Goal: Information Seeking & Learning: Understand process/instructions

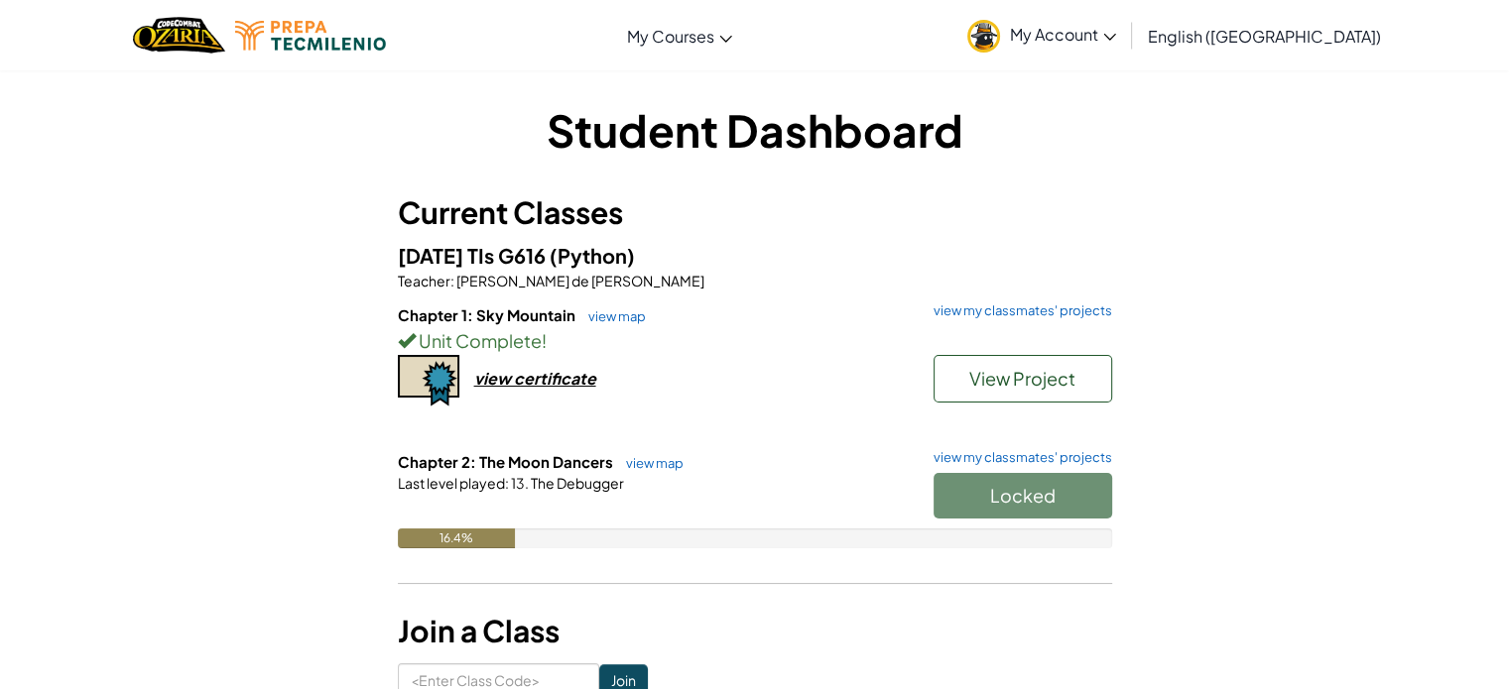
click at [597, 305] on h6 "Chapter 1: Sky Mountain view map view my classmates' projects" at bounding box center [755, 316] width 714 height 22
click at [659, 460] on link "view map" at bounding box center [649, 463] width 67 height 16
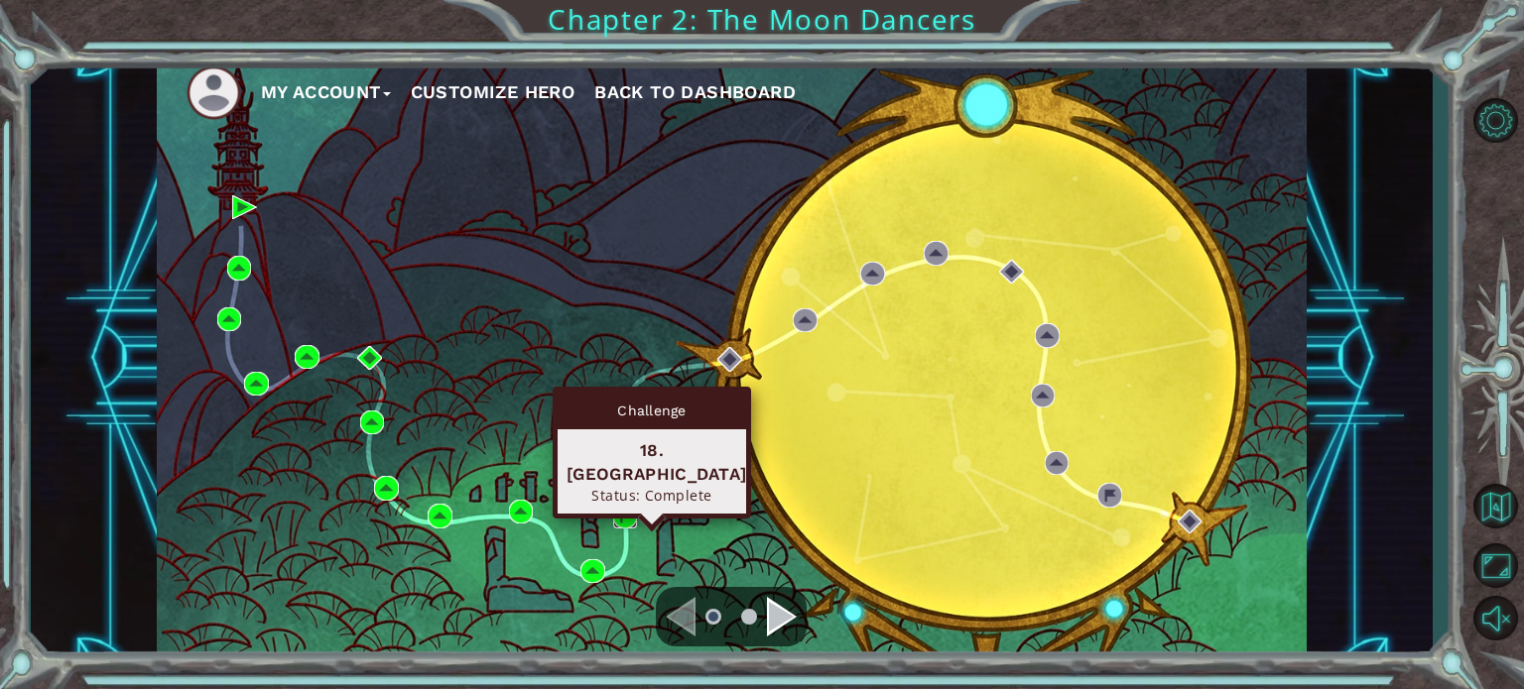
click at [622, 519] on img at bounding box center [625, 517] width 24 height 24
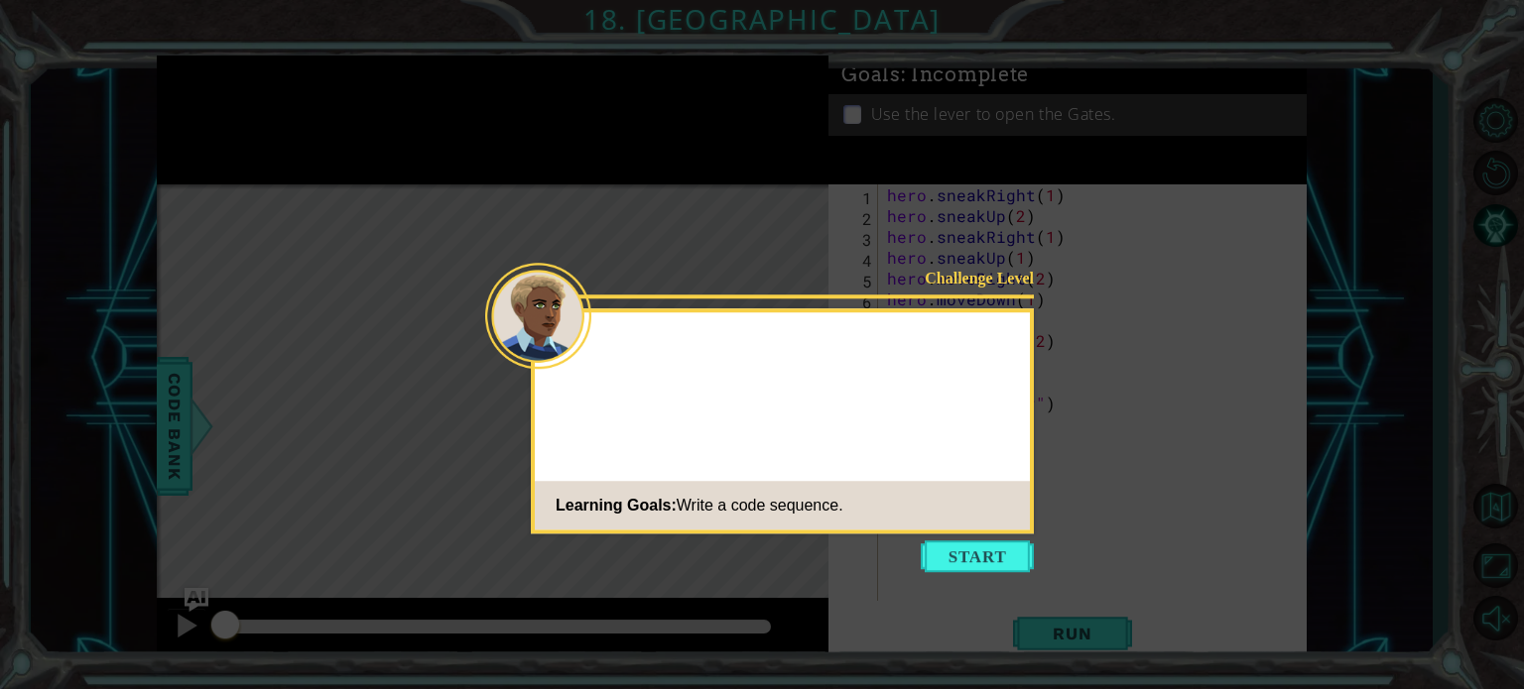
click at [985, 579] on icon at bounding box center [762, 344] width 1524 height 689
click at [987, 556] on button "Start" at bounding box center [977, 557] width 113 height 32
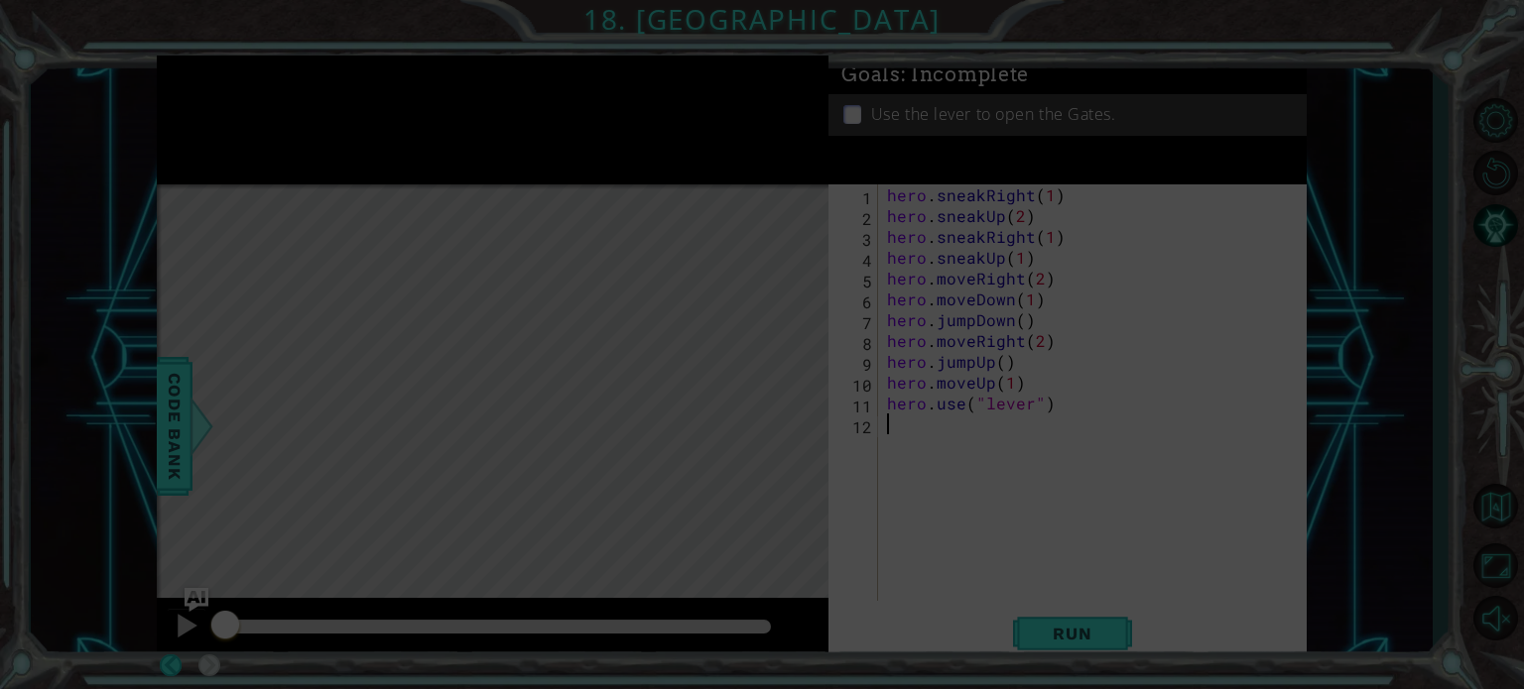
click at [923, 546] on icon at bounding box center [762, 344] width 1524 height 689
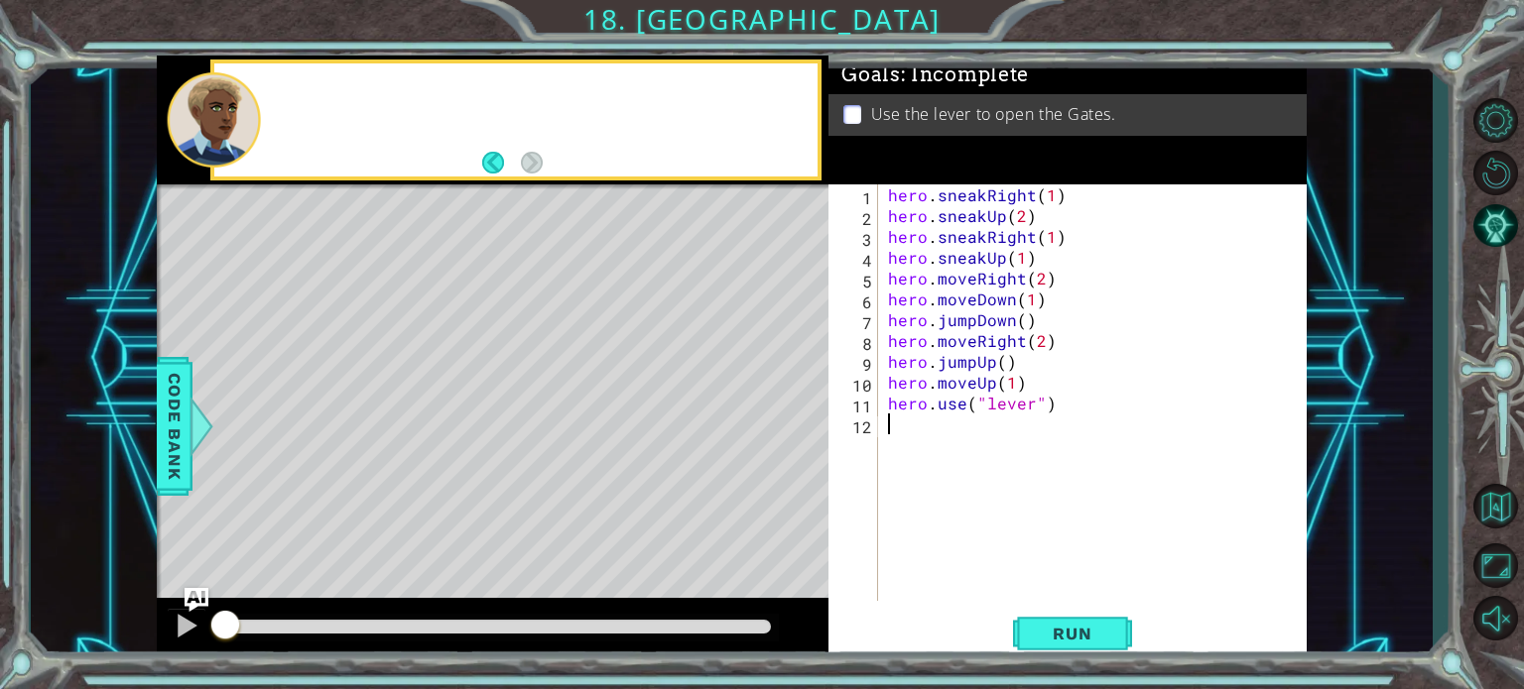
click at [921, 516] on div "hero . sneakRight ( 1 ) hero . sneakUp ( 2 ) hero . sneakRight ( 1 ) hero . sne…" at bounding box center [1098, 414] width 428 height 458
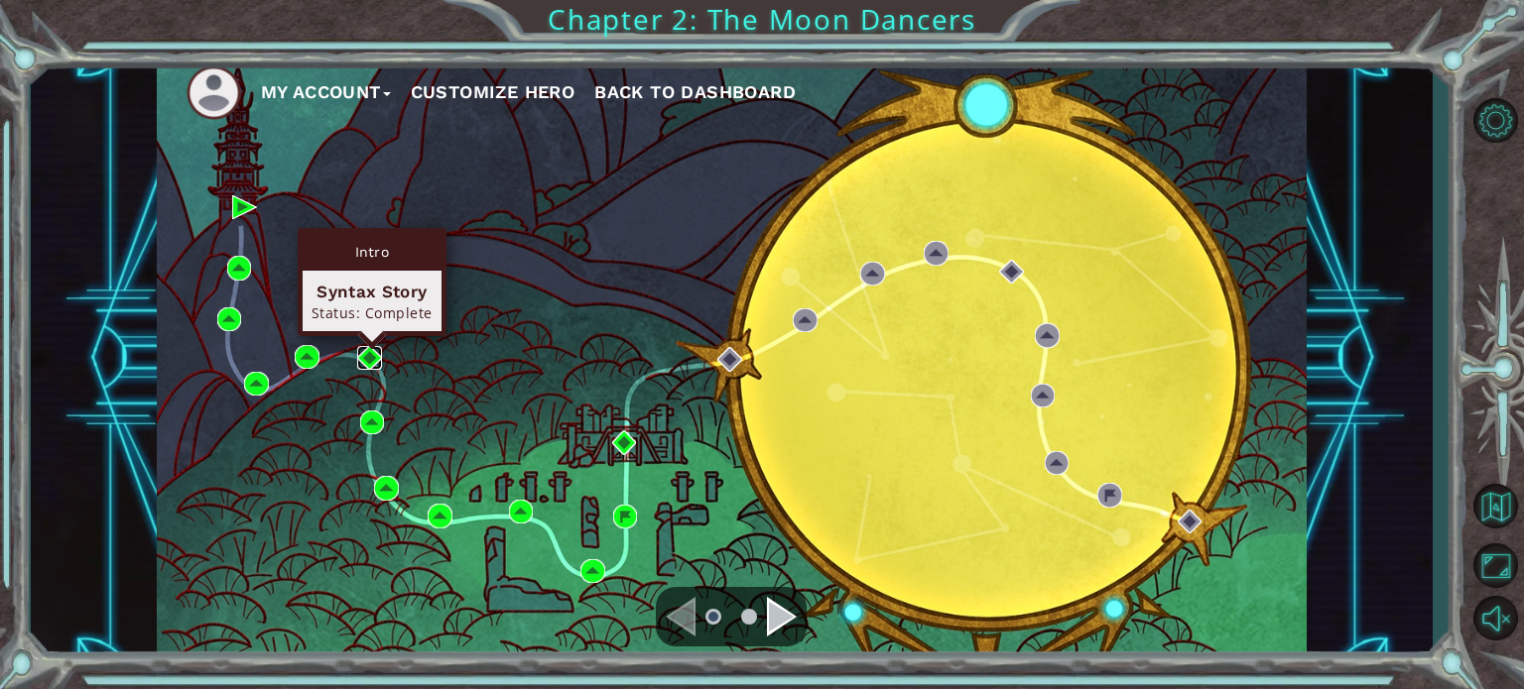
click at [377, 353] on img at bounding box center [369, 358] width 24 height 24
click at [367, 352] on img at bounding box center [369, 358] width 24 height 24
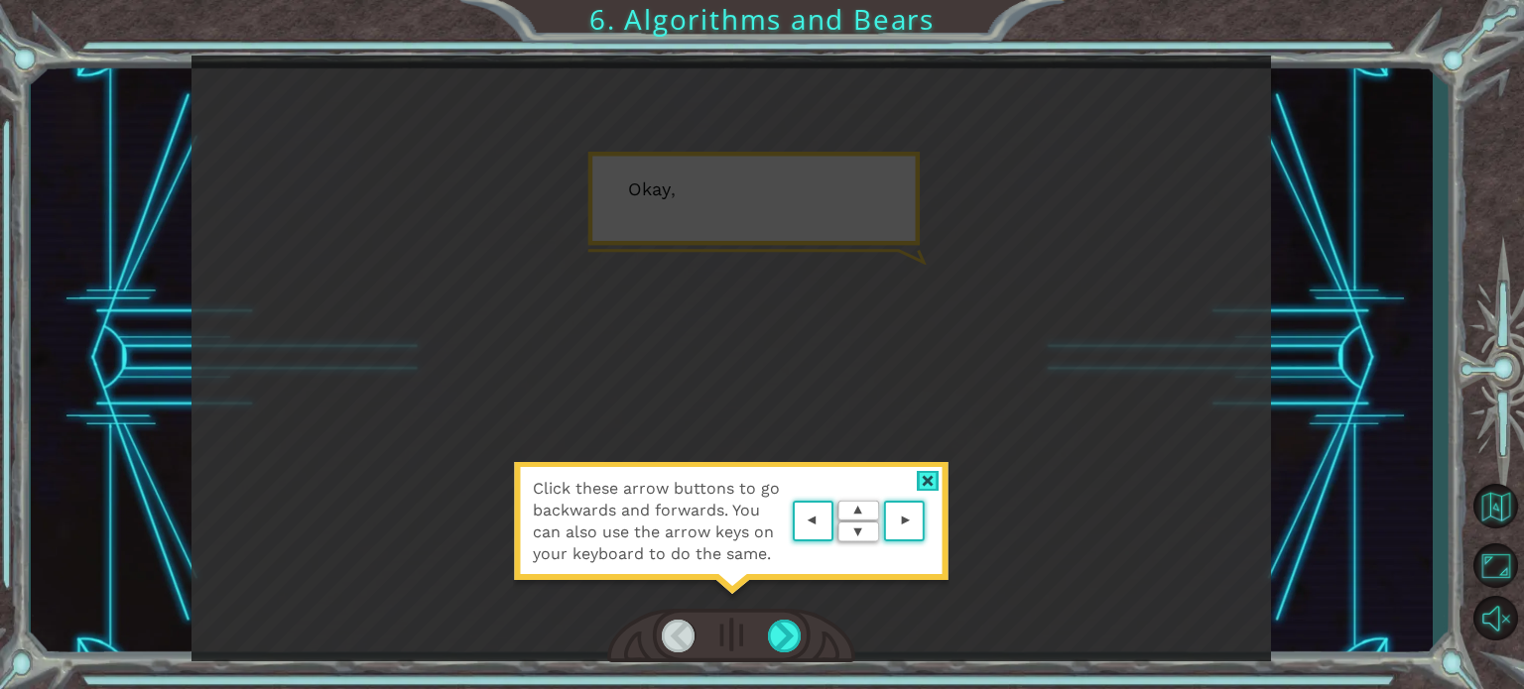
click at [929, 522] on area at bounding box center [929, 522] width 0 height 0
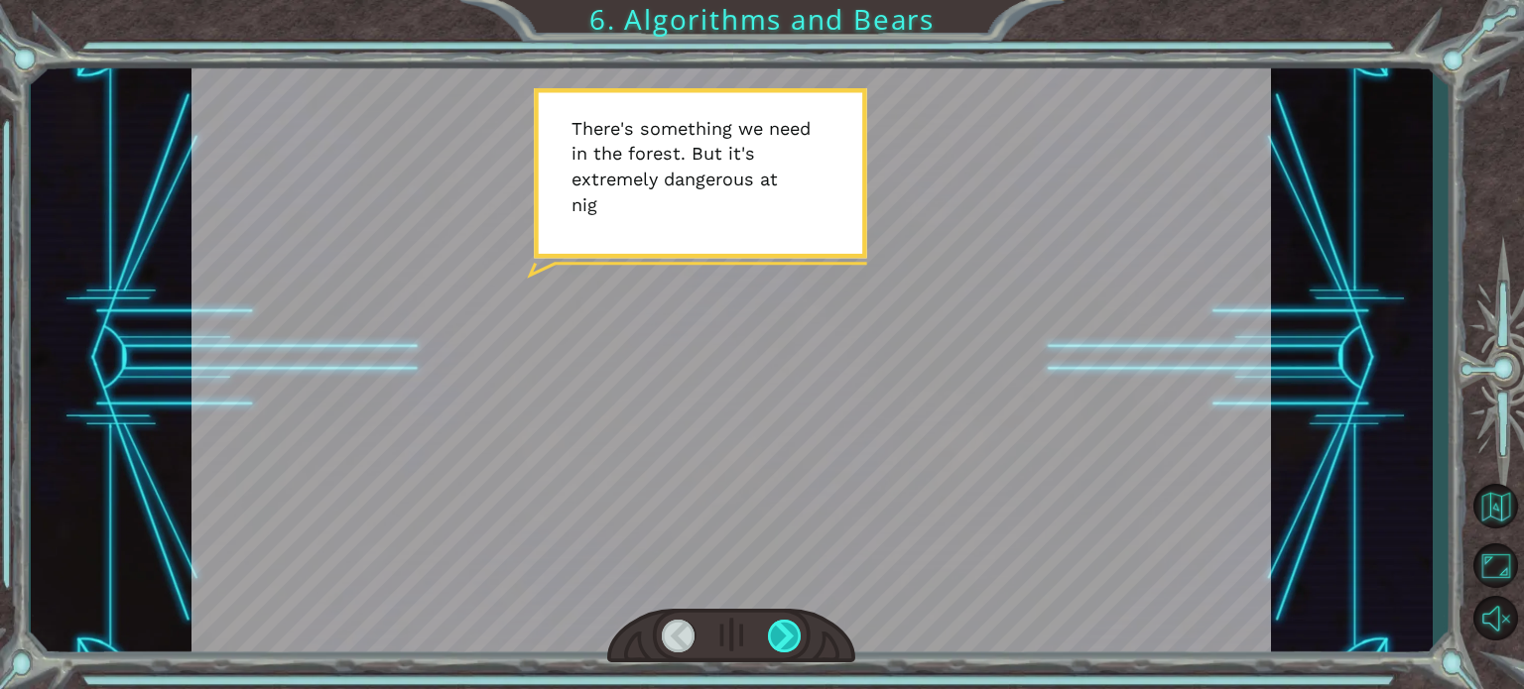
click at [782, 630] on div at bounding box center [785, 636] width 34 height 33
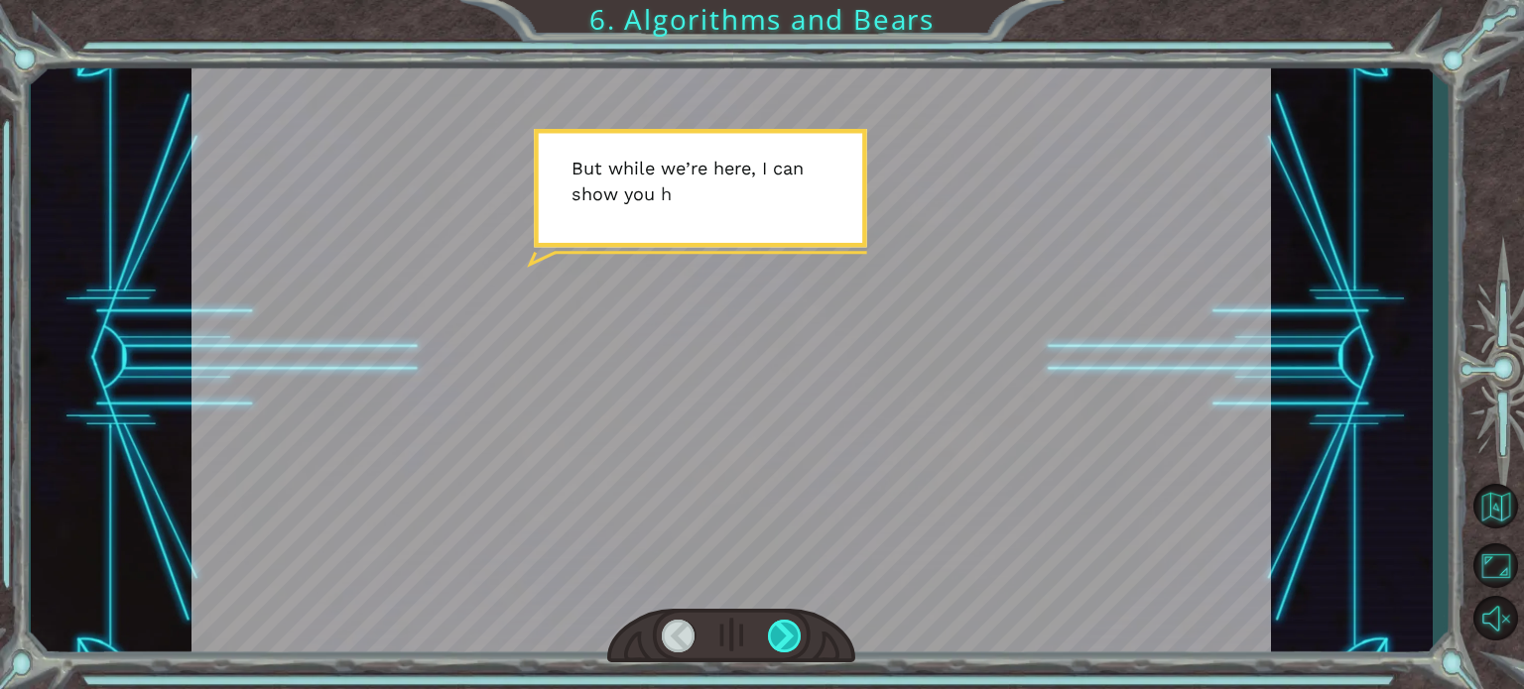
click at [782, 630] on div at bounding box center [785, 636] width 34 height 33
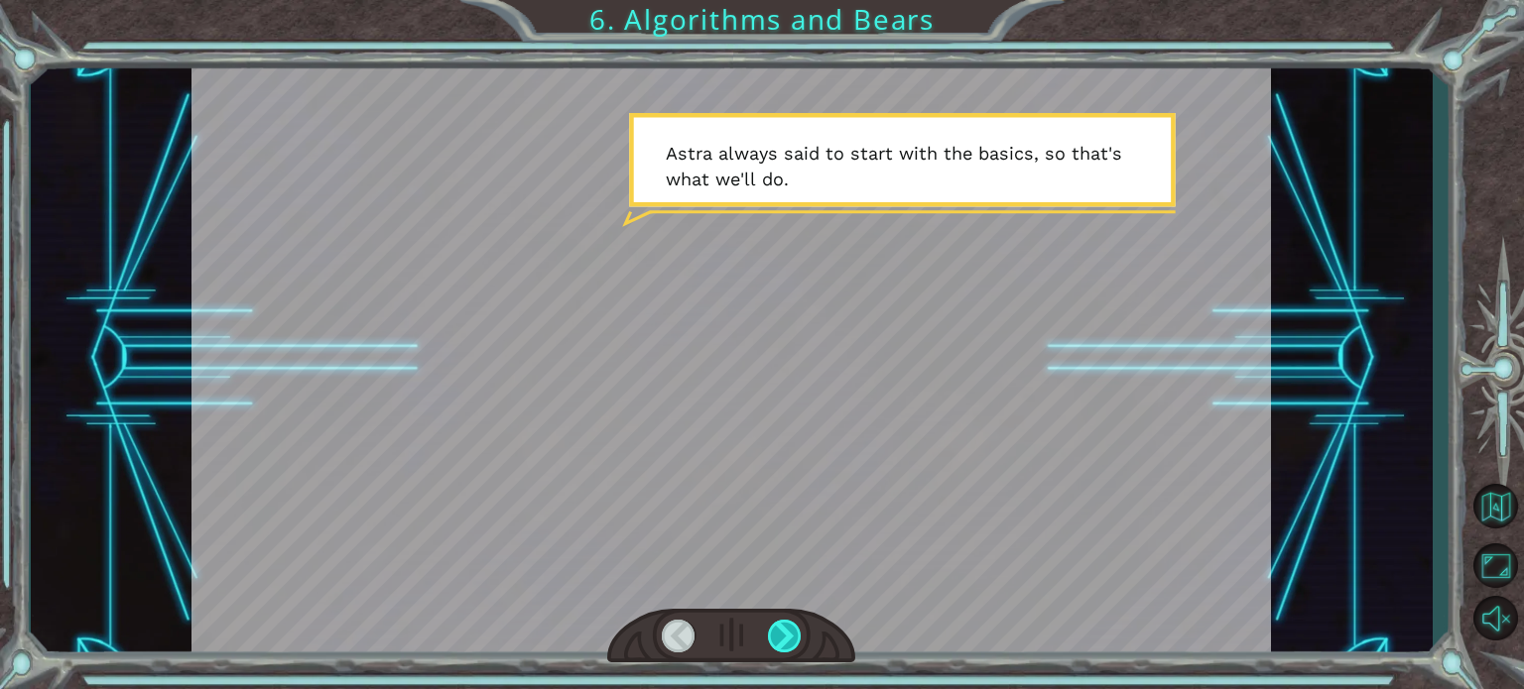
click at [782, 630] on div at bounding box center [785, 636] width 34 height 33
click at [774, 640] on div at bounding box center [785, 636] width 34 height 33
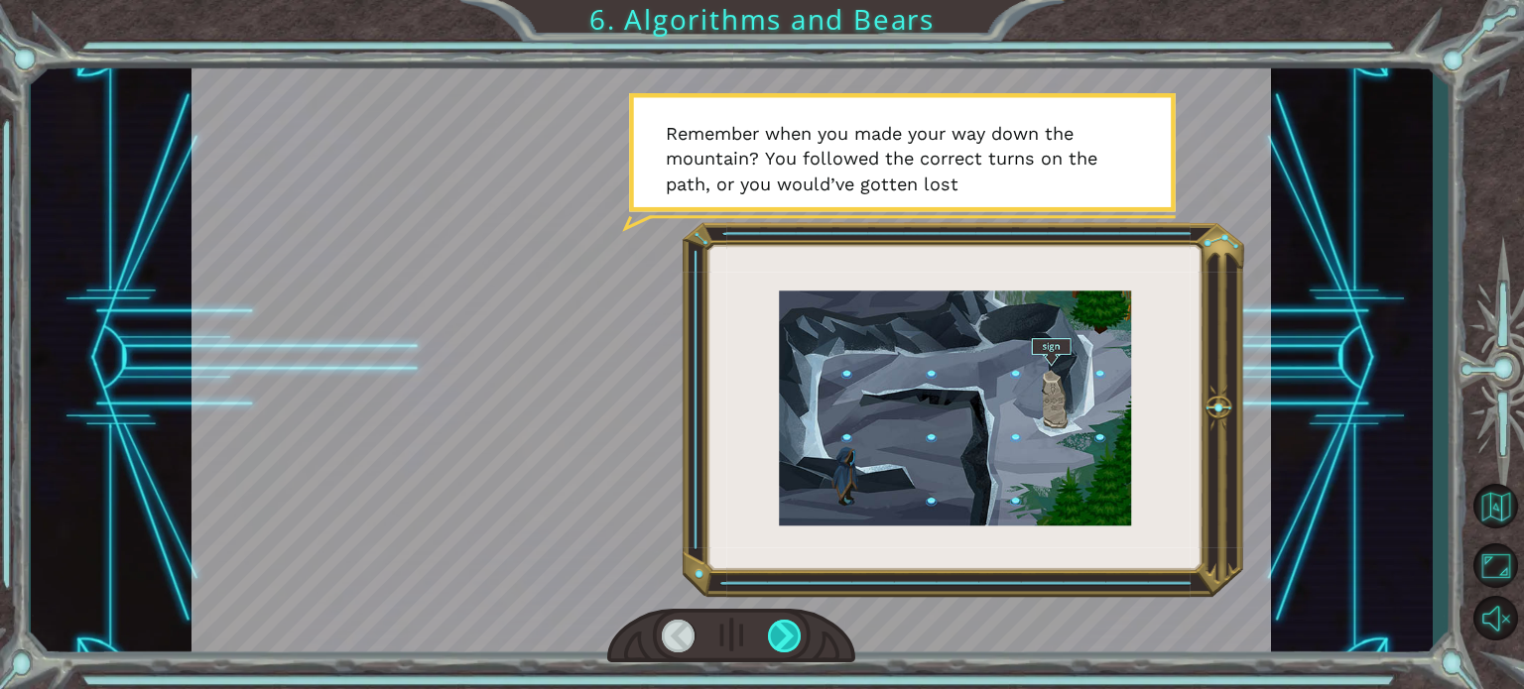
click at [774, 640] on div at bounding box center [785, 636] width 34 height 33
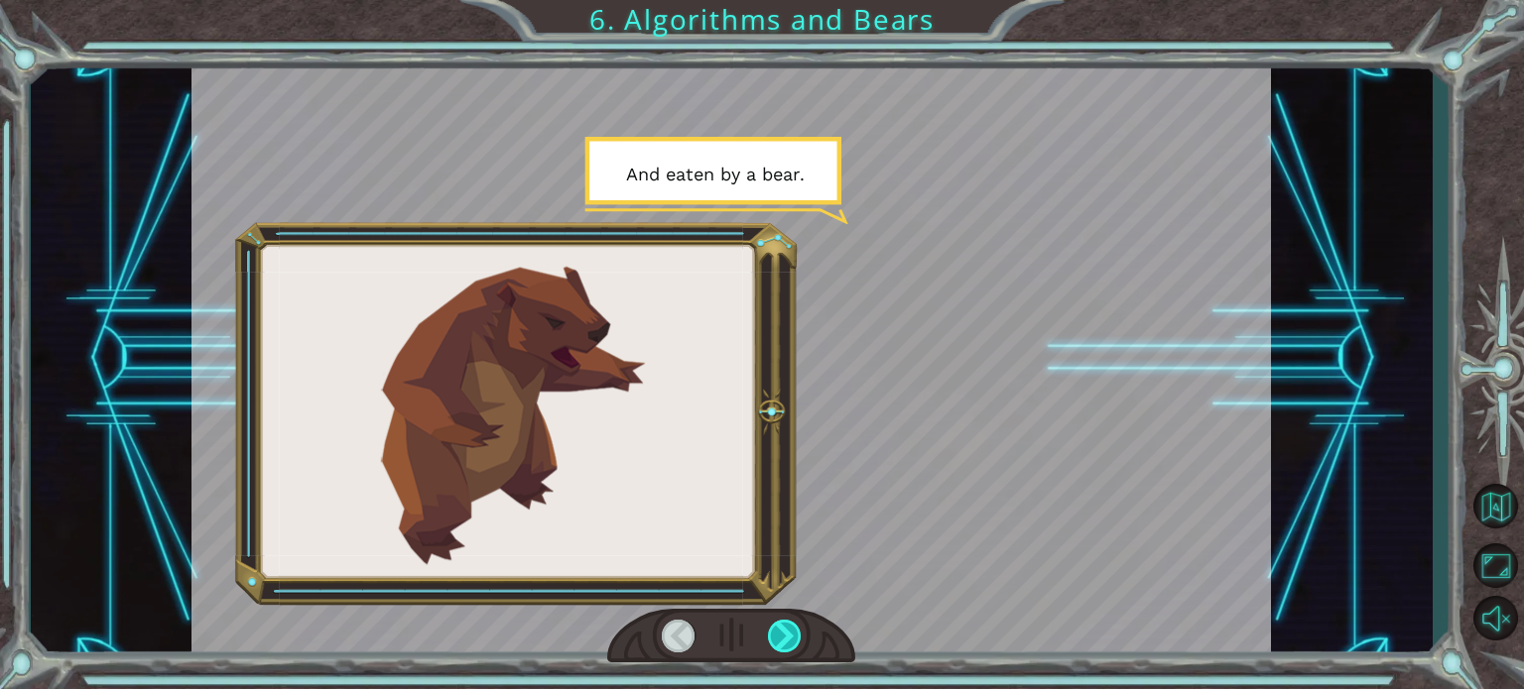
click at [774, 640] on div at bounding box center [785, 636] width 34 height 33
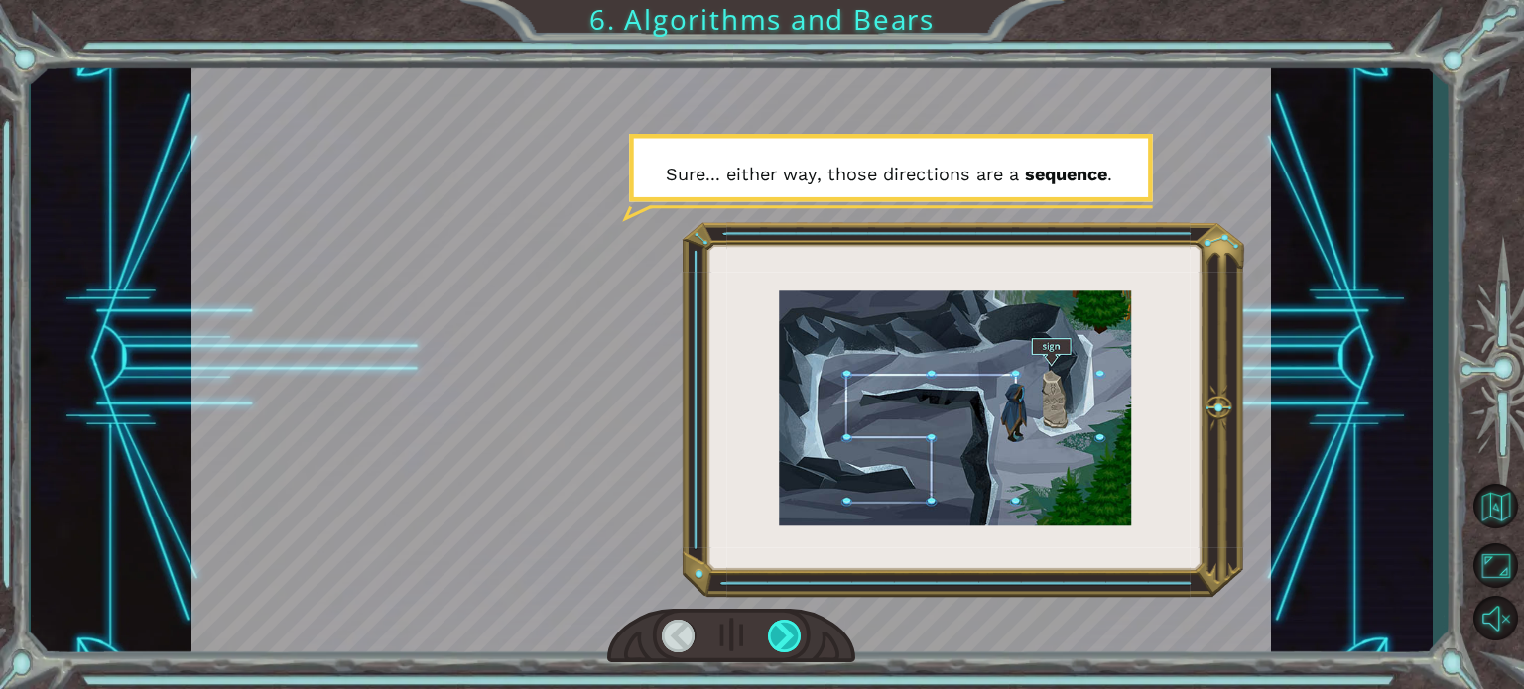
click at [774, 640] on div at bounding box center [785, 636] width 34 height 33
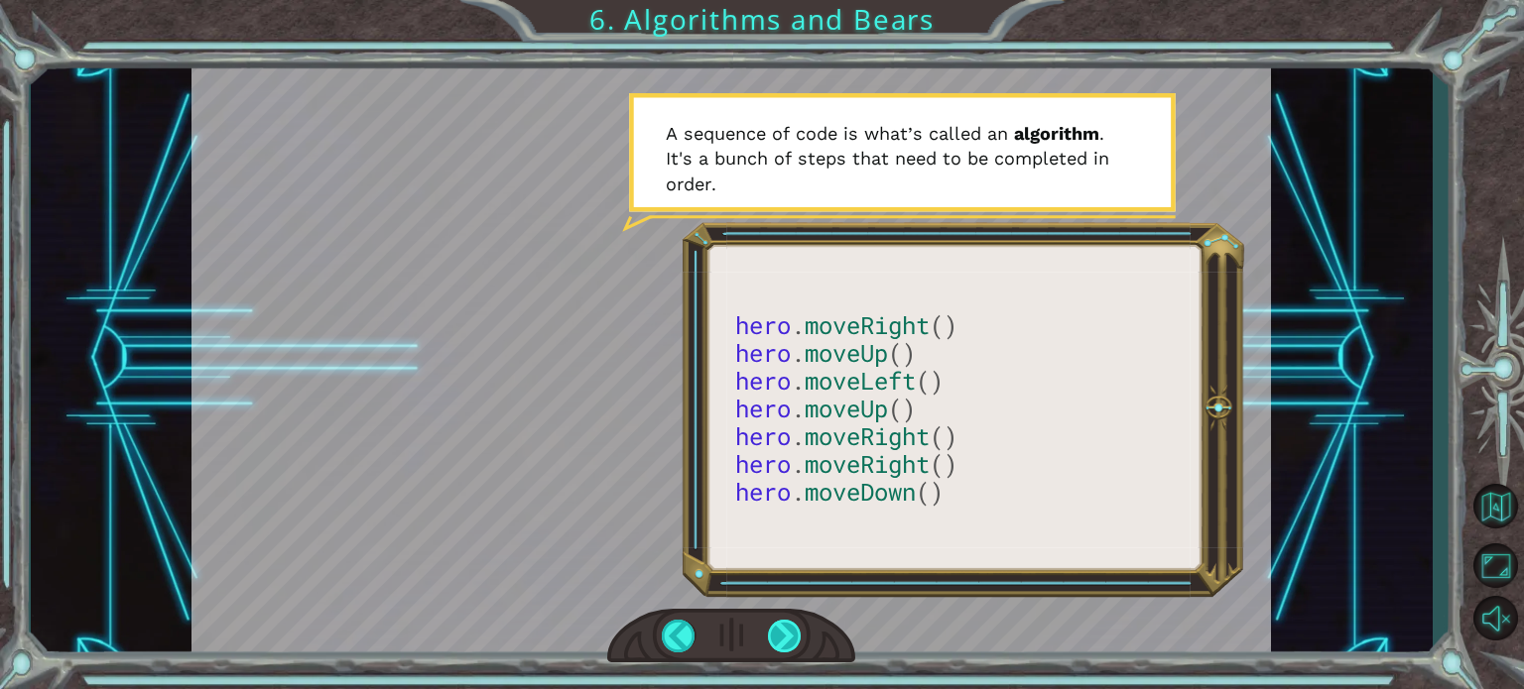
click at [786, 629] on div at bounding box center [785, 636] width 34 height 33
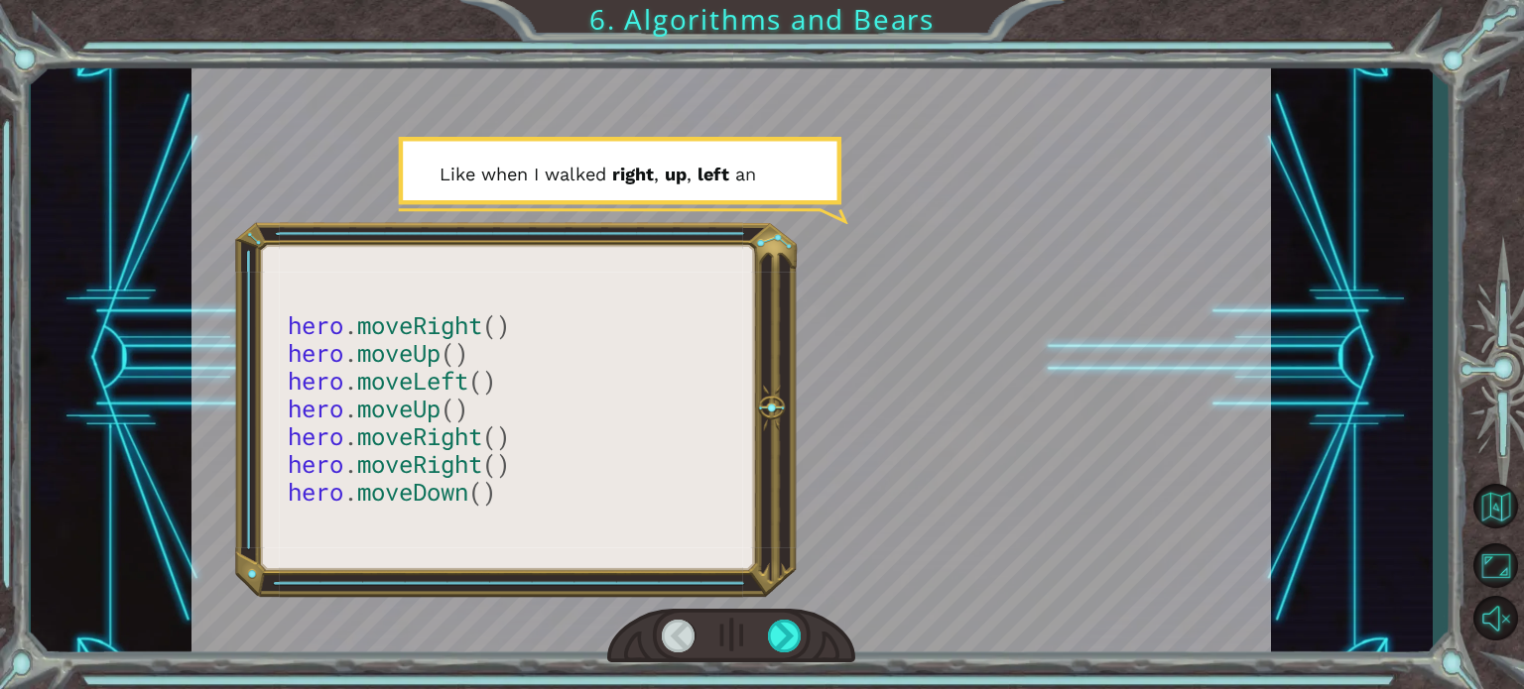
click at [890, 566] on div at bounding box center [730, 359] width 1079 height 607
click at [795, 630] on div at bounding box center [785, 636] width 34 height 33
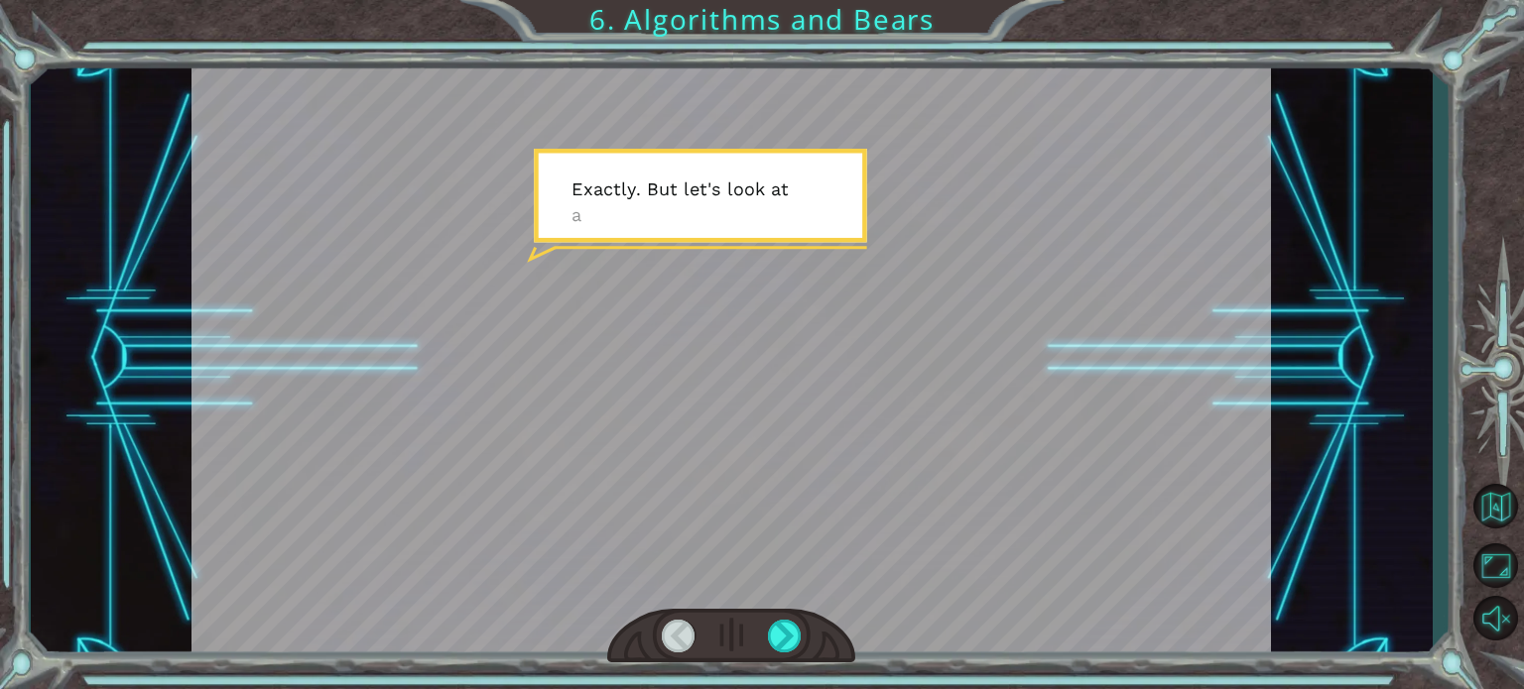
click at [853, 563] on div at bounding box center [730, 359] width 1079 height 607
click at [797, 633] on div at bounding box center [785, 636] width 34 height 33
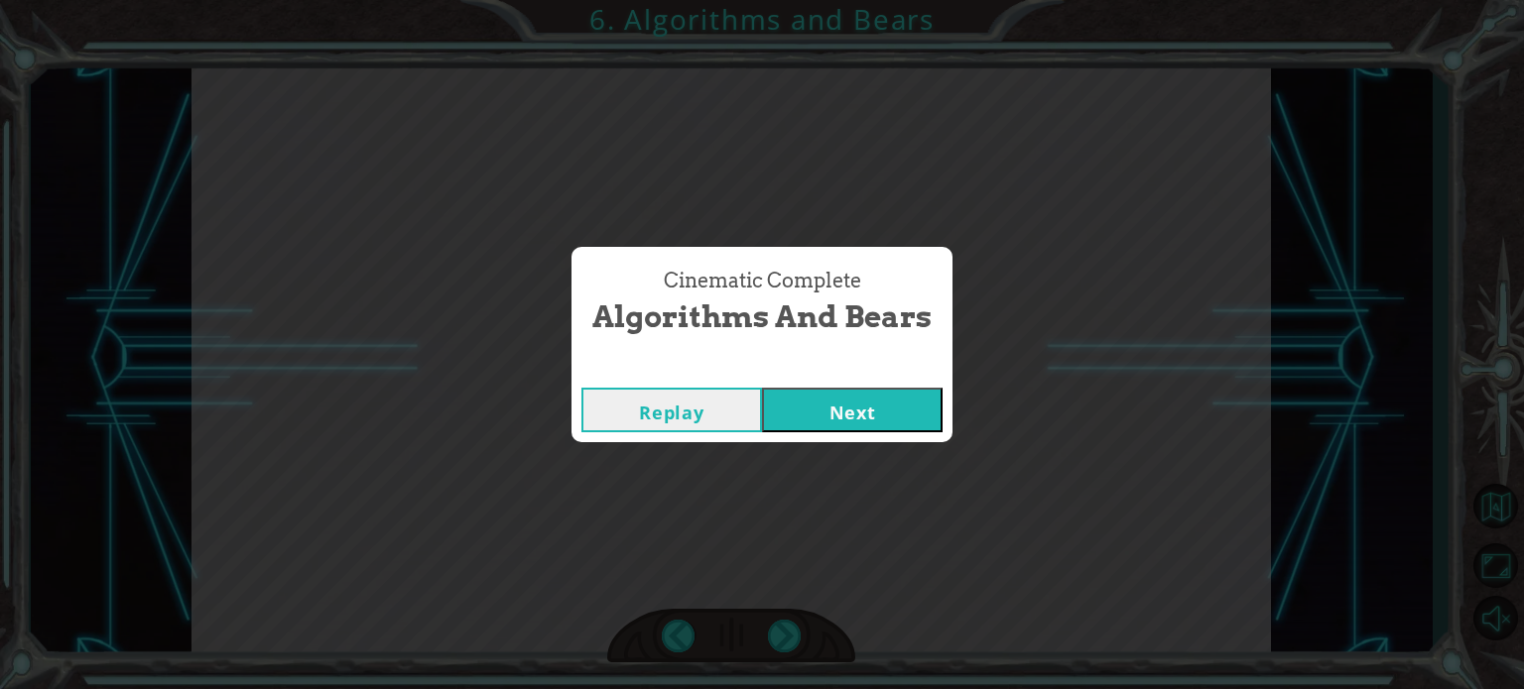
click at [856, 419] on button "Next" at bounding box center [852, 410] width 181 height 45
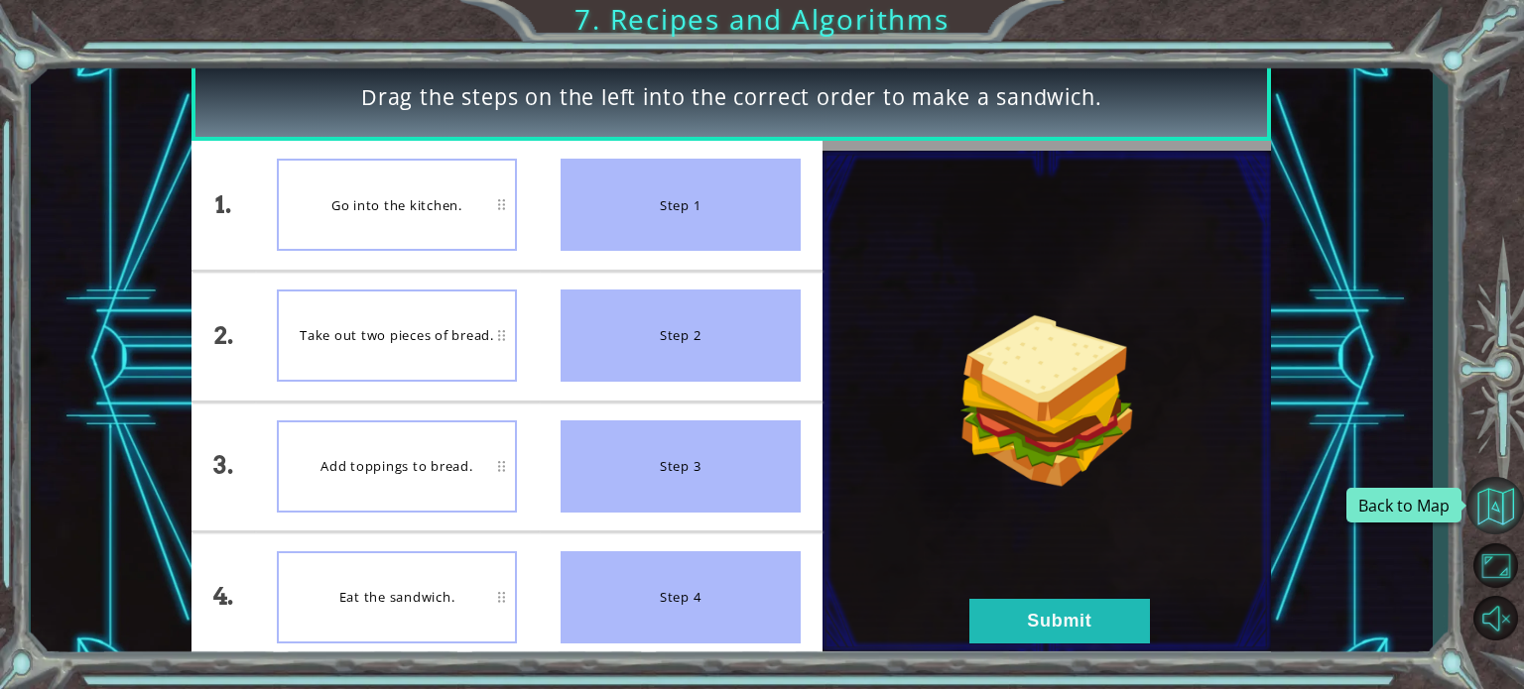
click at [1492, 506] on button "Back to Map" at bounding box center [1495, 506] width 58 height 58
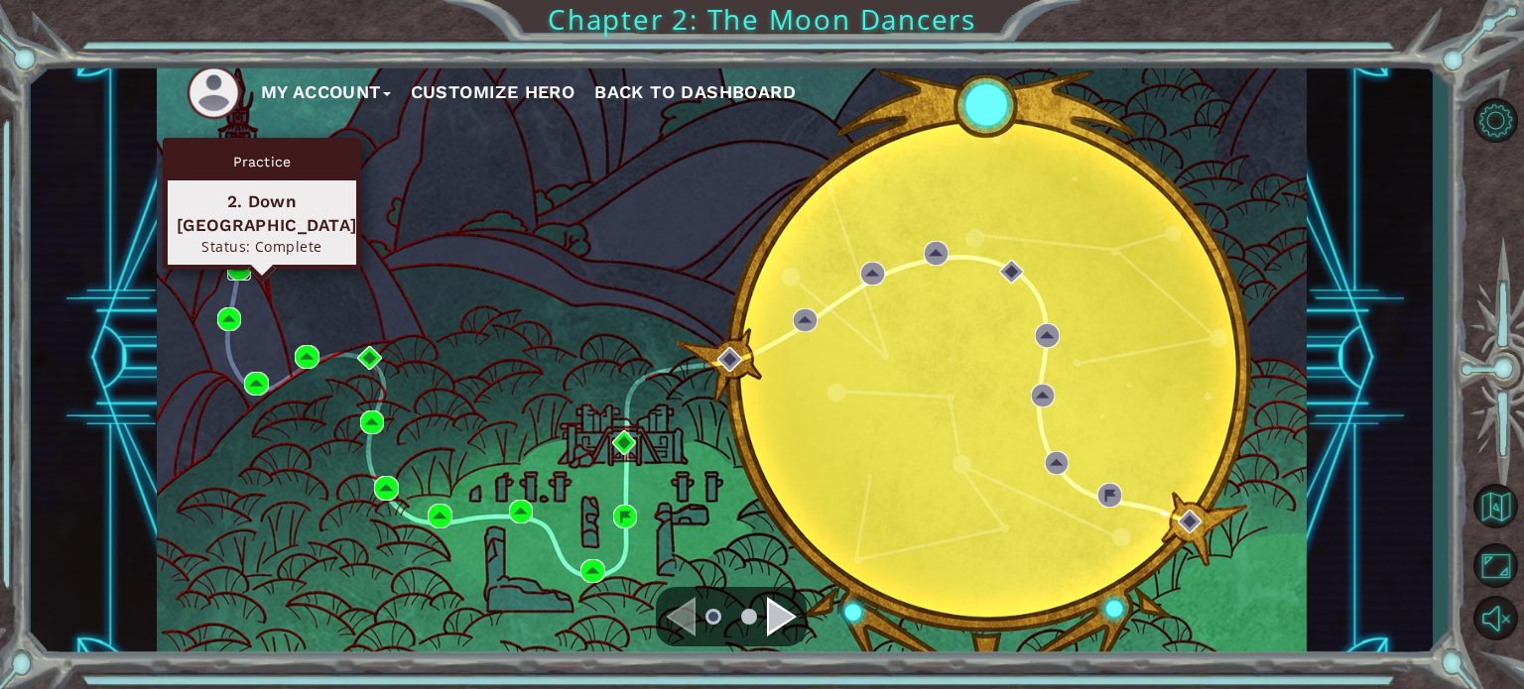
click at [240, 266] on img at bounding box center [239, 268] width 24 height 24
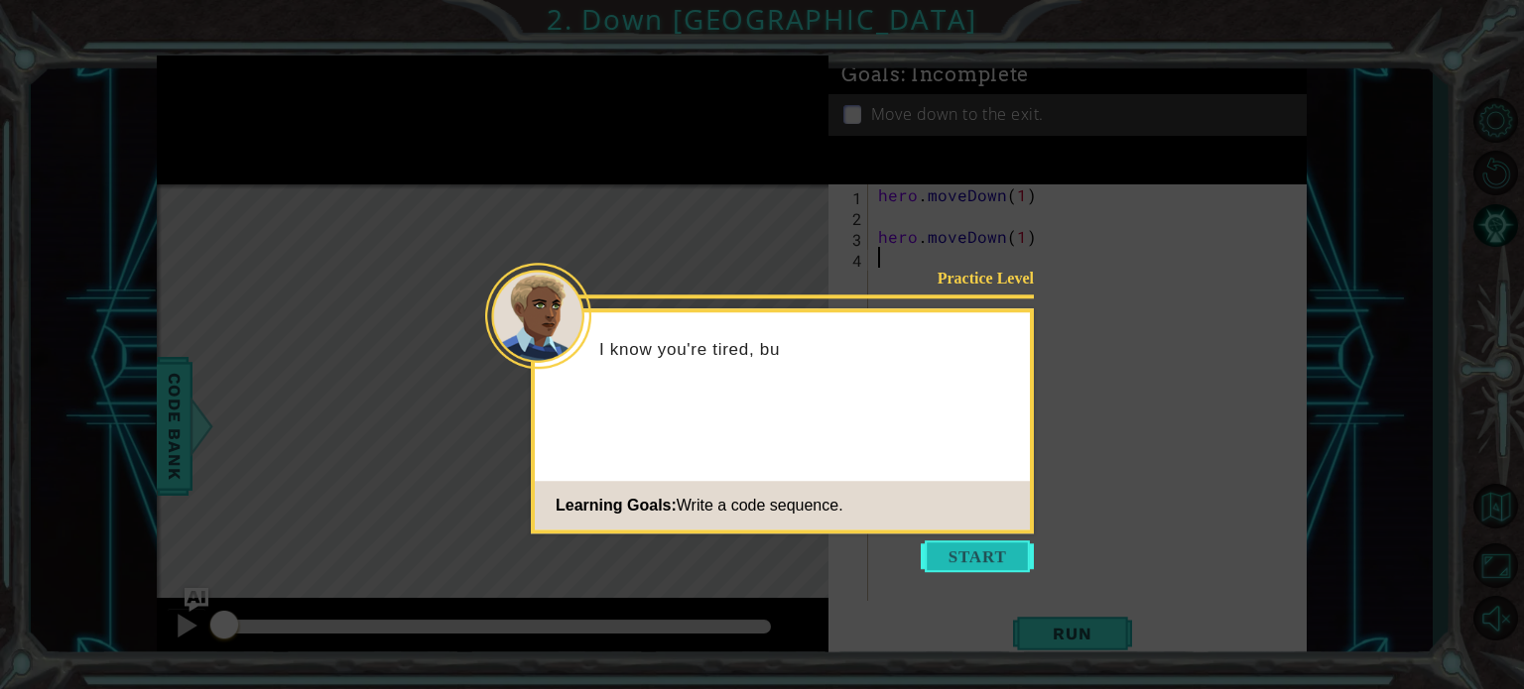
click at [980, 551] on button "Start" at bounding box center [977, 557] width 113 height 32
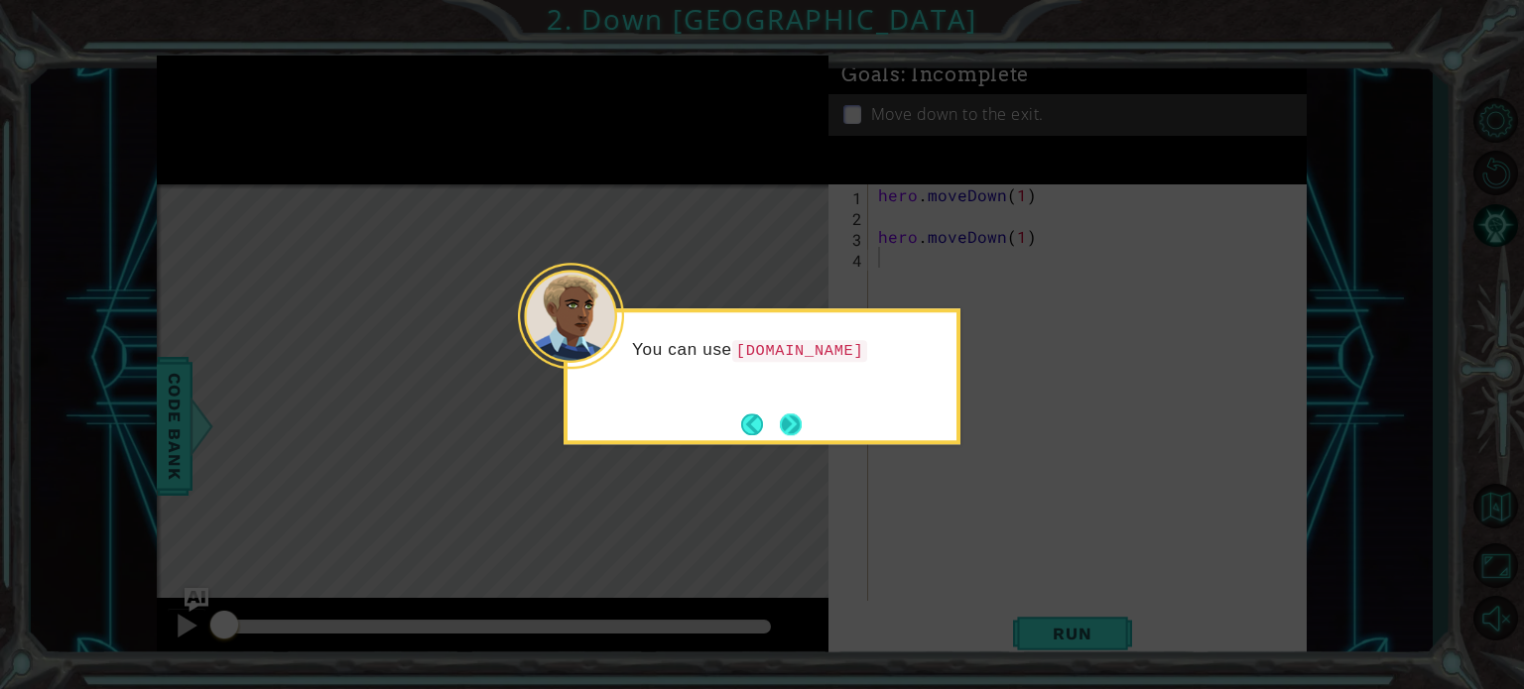
click at [794, 419] on button "Next" at bounding box center [791, 425] width 22 height 22
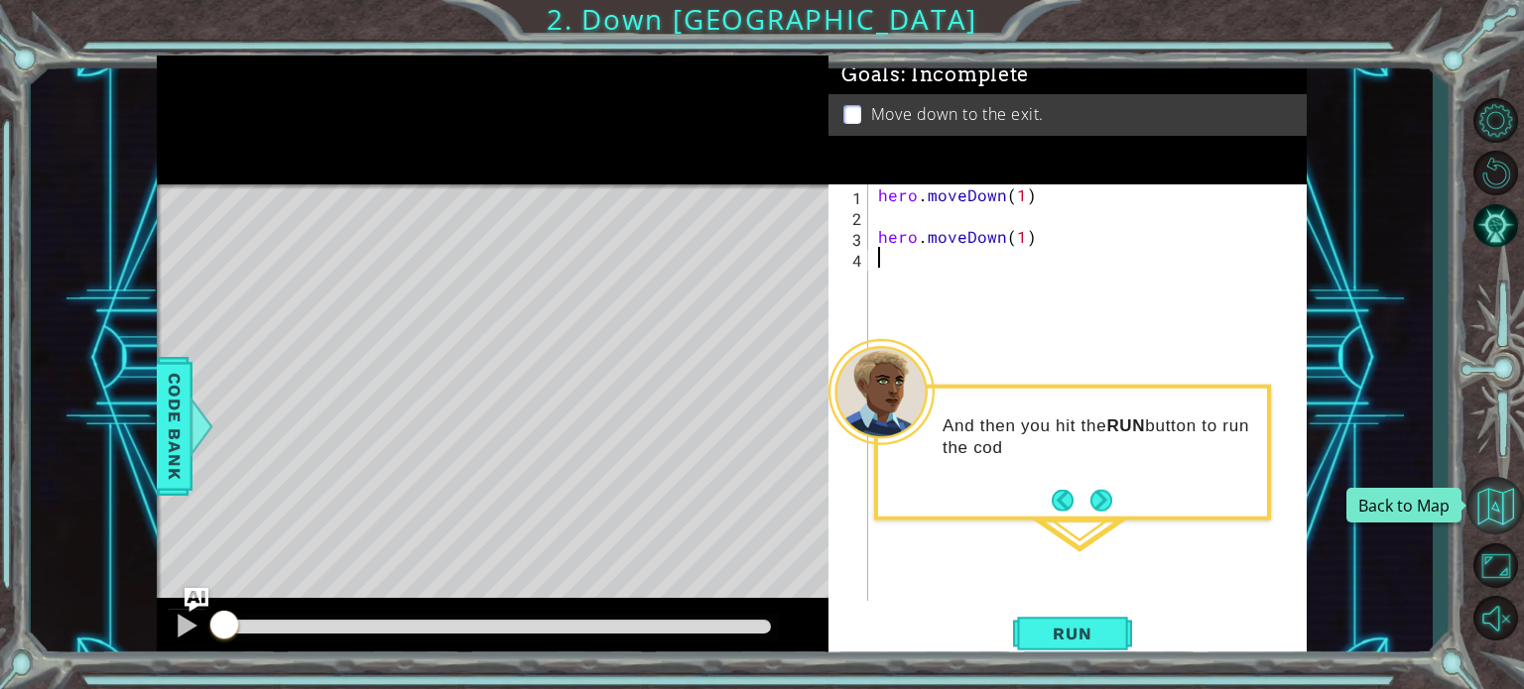
click at [1508, 495] on button "Back to Map" at bounding box center [1495, 506] width 58 height 58
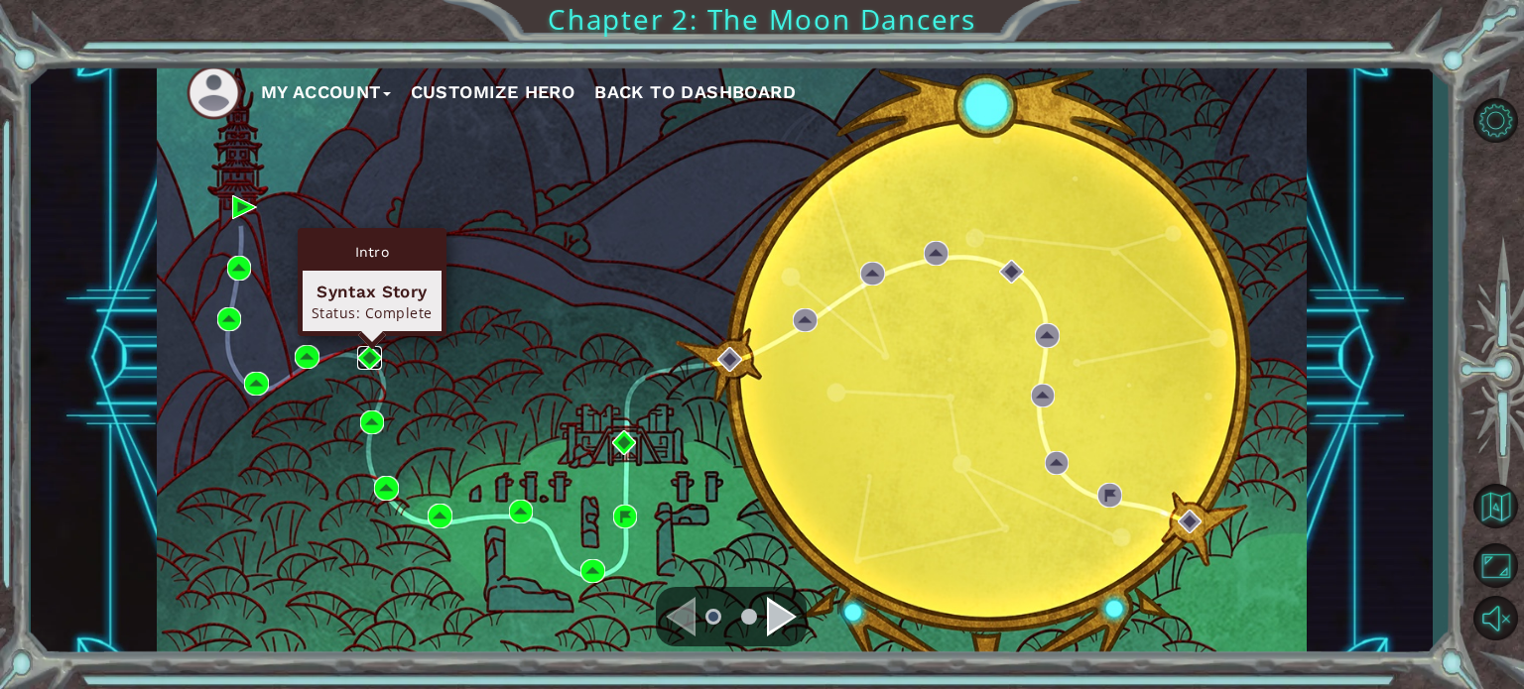
click at [367, 363] on img at bounding box center [369, 358] width 24 height 24
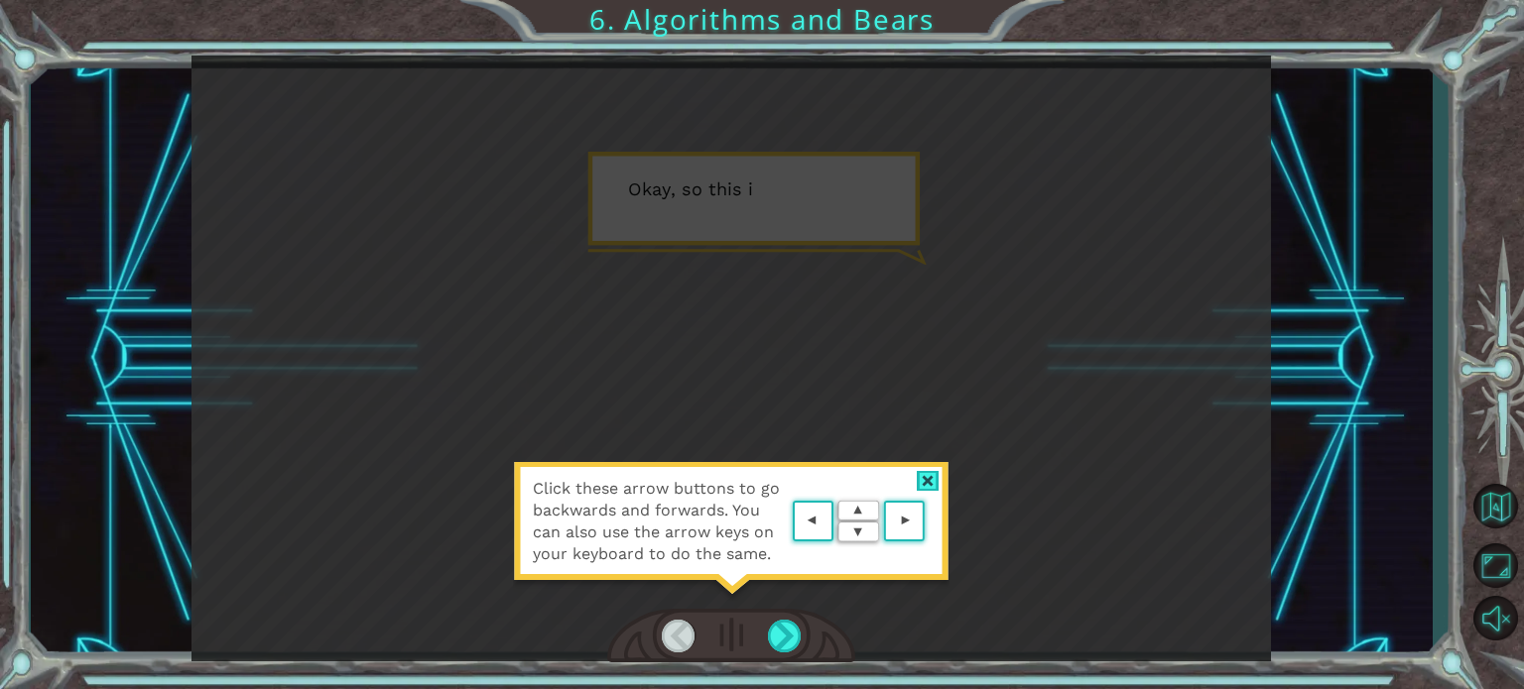
click at [765, 642] on div at bounding box center [731, 636] width 248 height 55
click at [924, 440] on div "Click these arrow buttons to go backwards and forwards. You can also use the ar…" at bounding box center [730, 359] width 1079 height 607
click at [778, 630] on div at bounding box center [785, 636] width 34 height 33
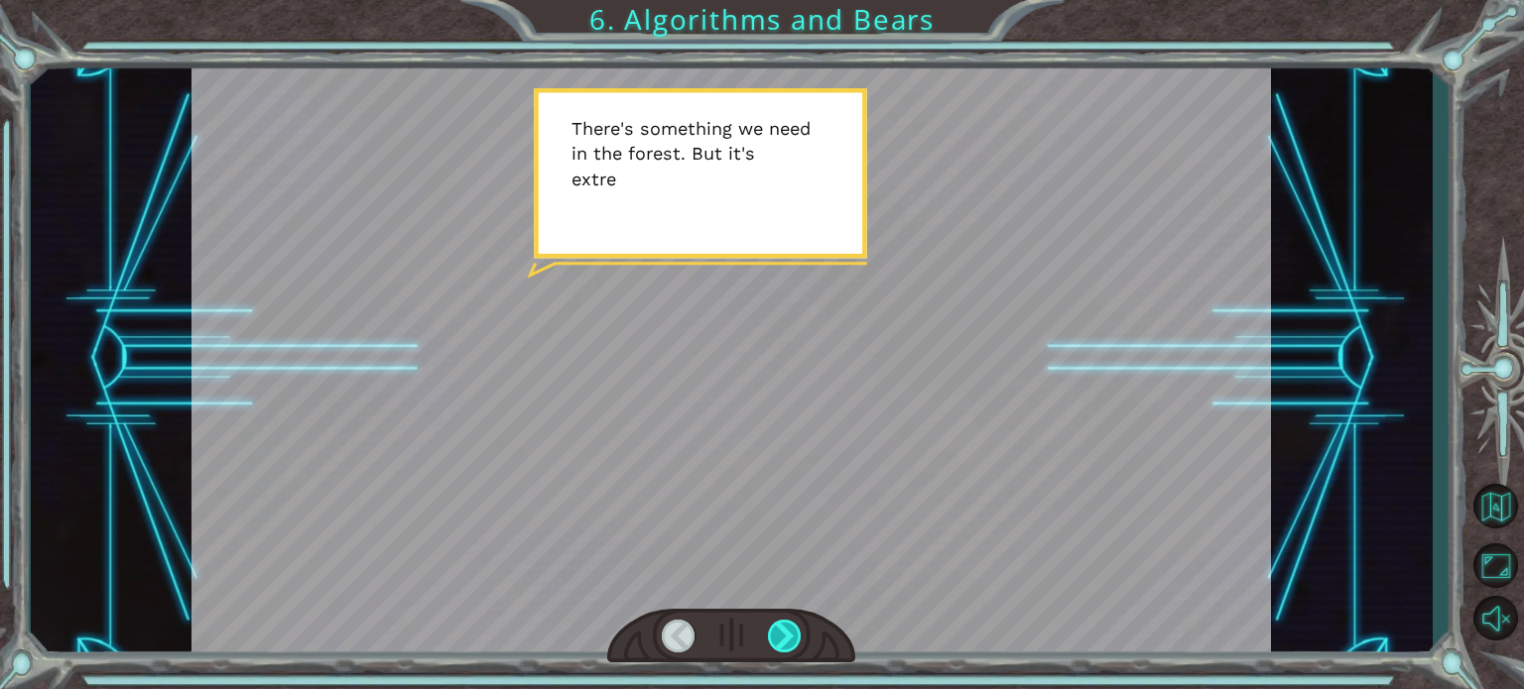
click at [778, 630] on div at bounding box center [785, 636] width 34 height 33
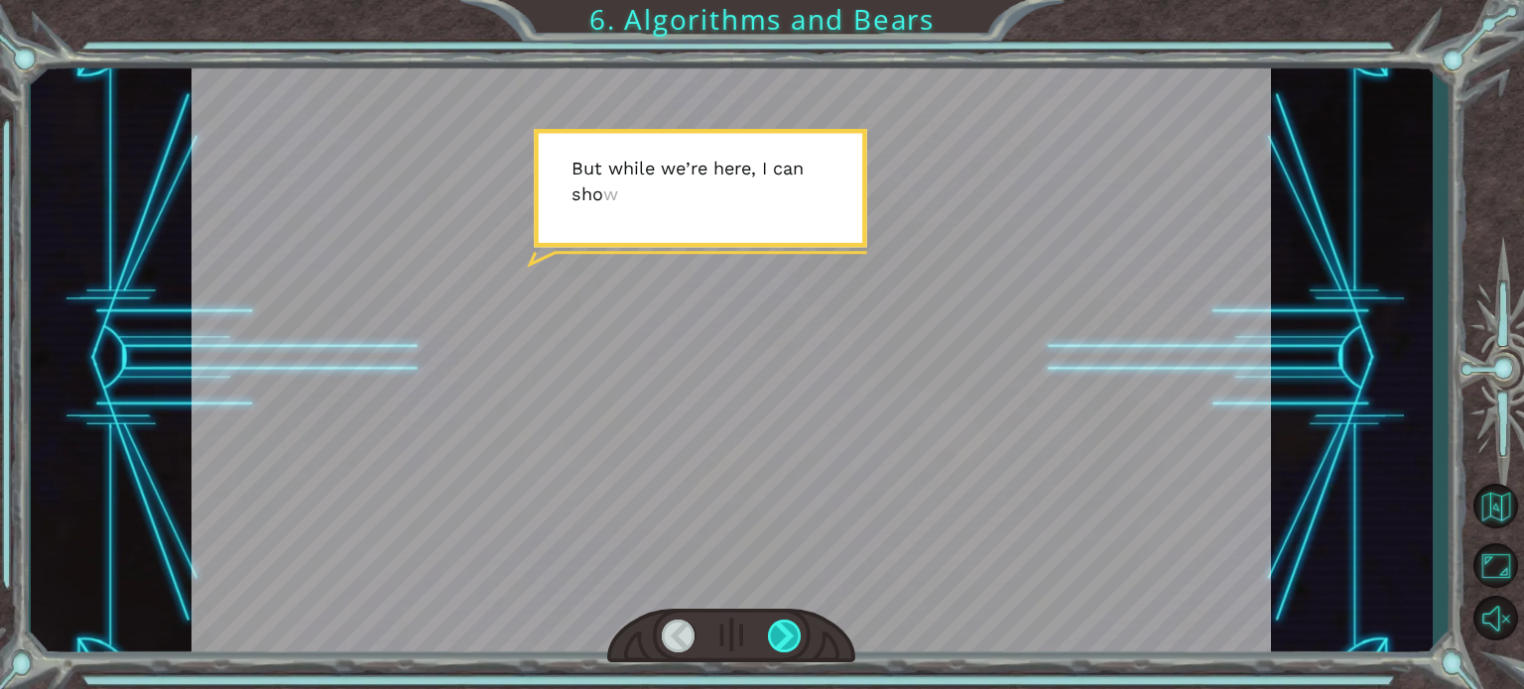
click at [778, 630] on div at bounding box center [785, 636] width 34 height 33
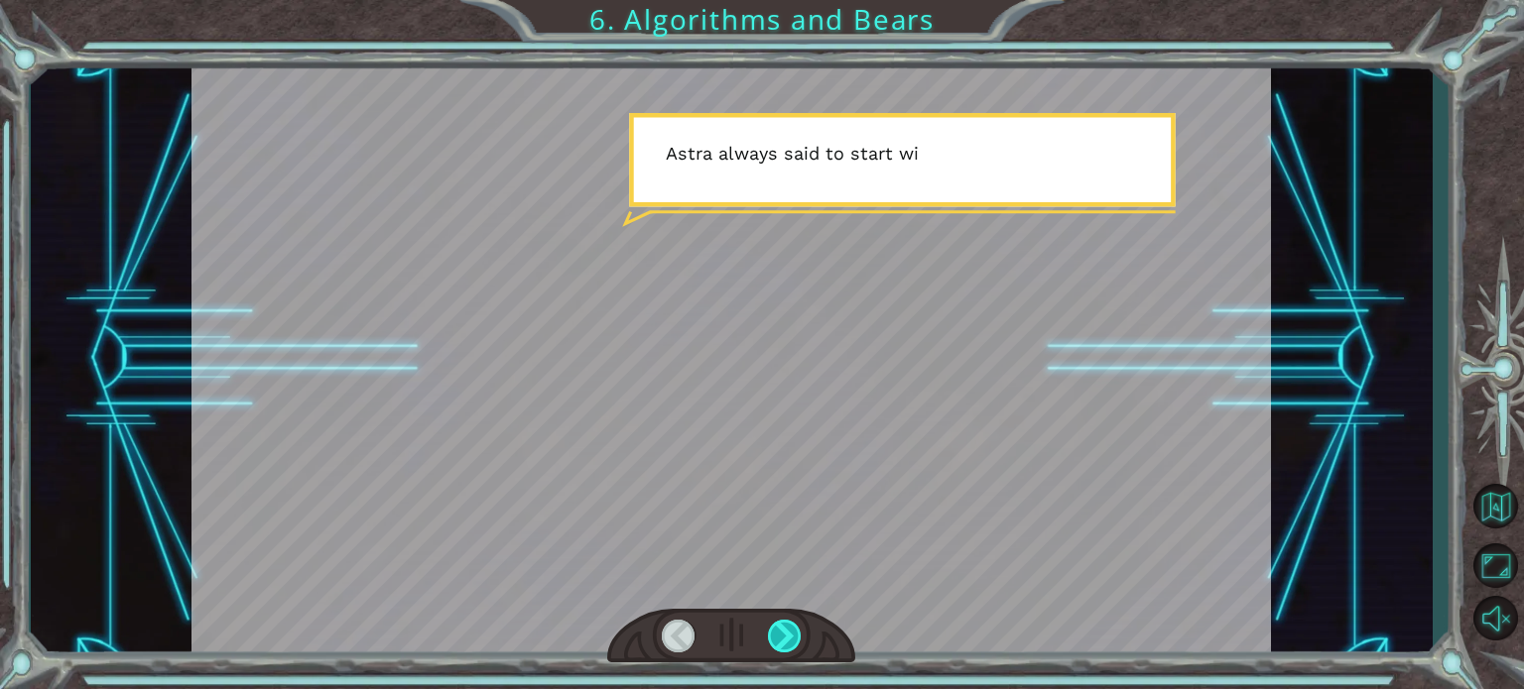
click at [778, 630] on div at bounding box center [785, 636] width 34 height 33
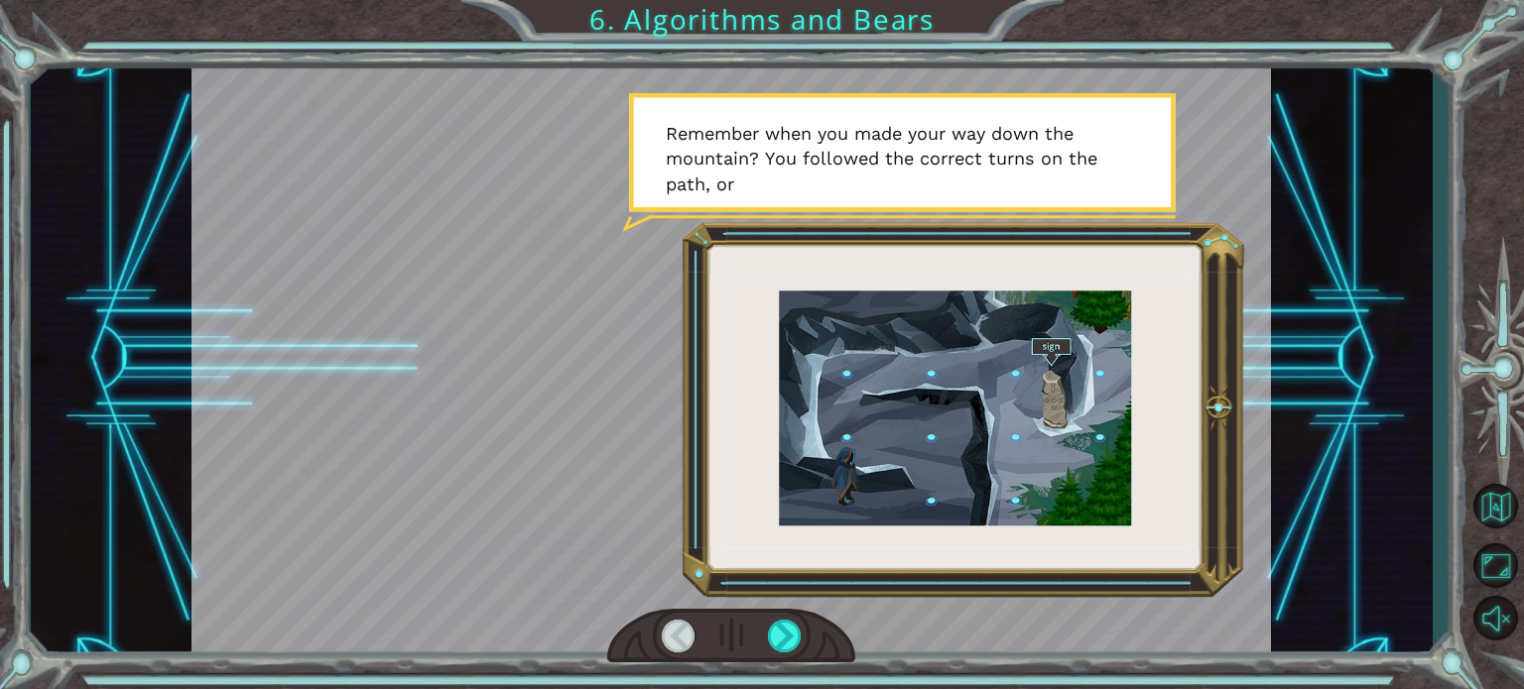
click at [675, 636] on div at bounding box center [679, 636] width 34 height 33
click at [706, 576] on div at bounding box center [730, 359] width 1079 height 607
click at [680, 638] on div at bounding box center [679, 636] width 34 height 33
click at [781, 635] on div at bounding box center [785, 636] width 34 height 33
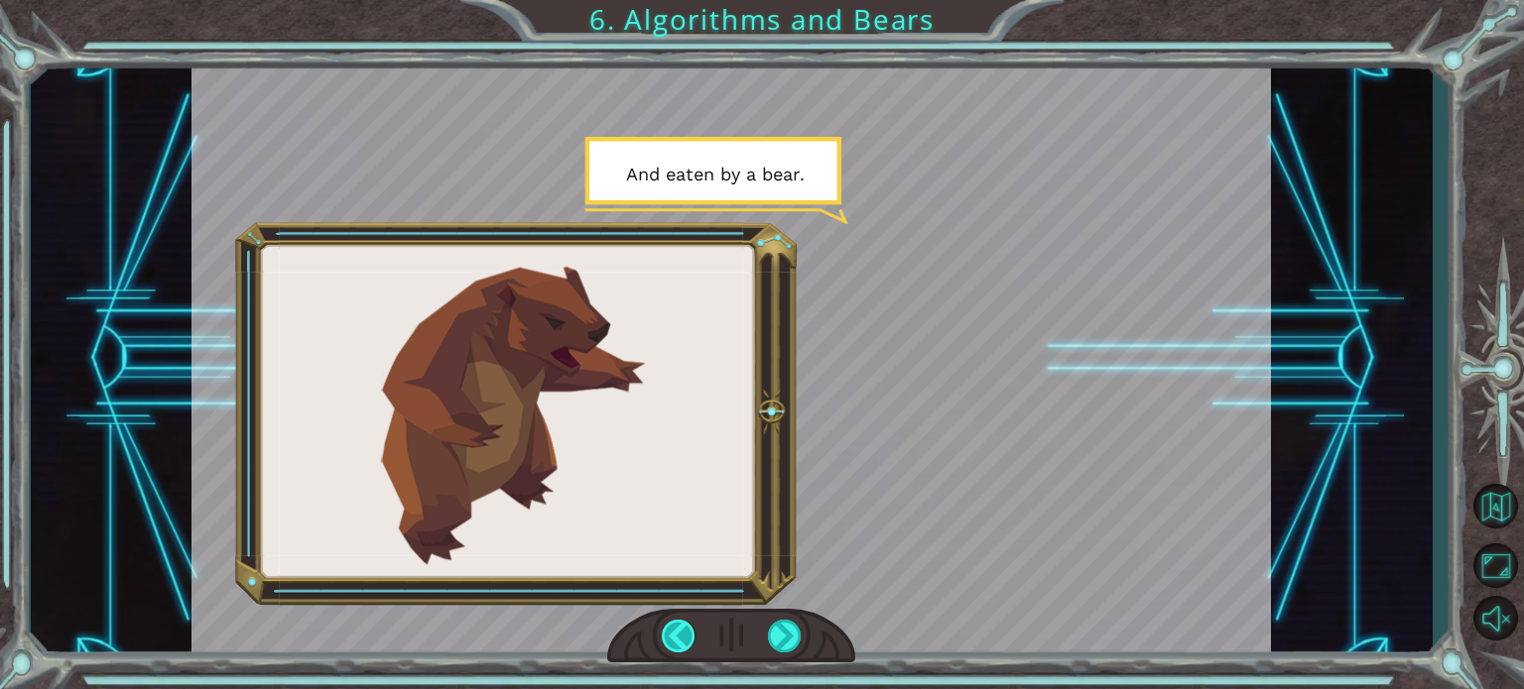
click at [671, 638] on div at bounding box center [679, 636] width 34 height 33
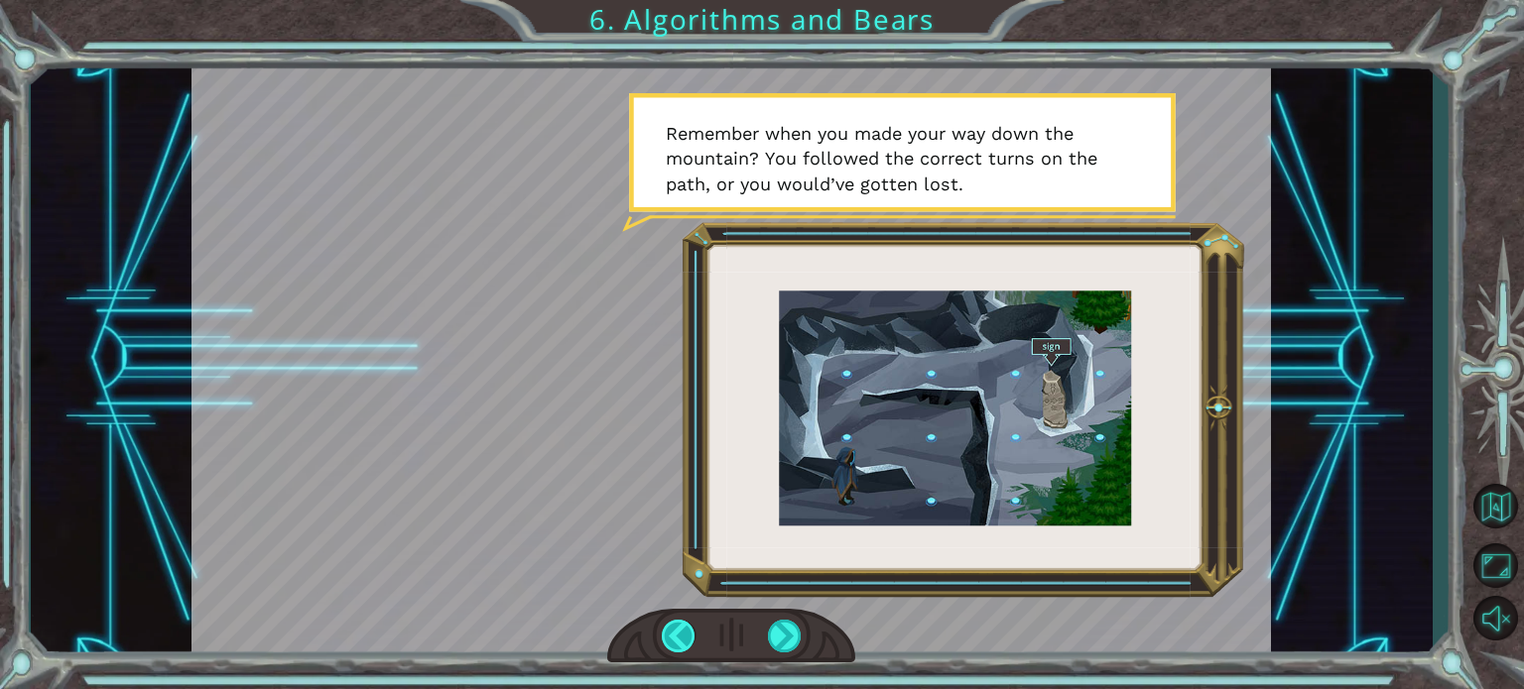
click at [671, 638] on div at bounding box center [679, 636] width 34 height 33
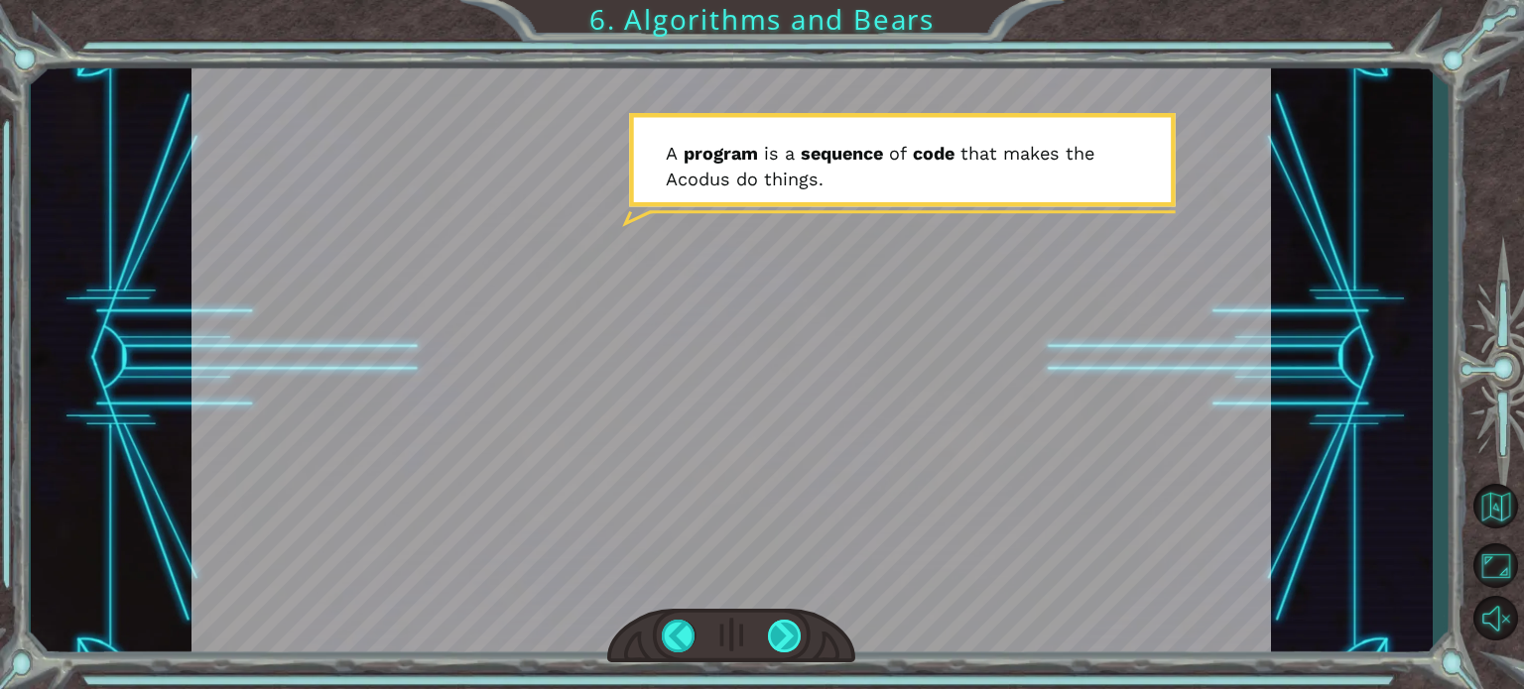
click at [792, 625] on div at bounding box center [785, 636] width 34 height 33
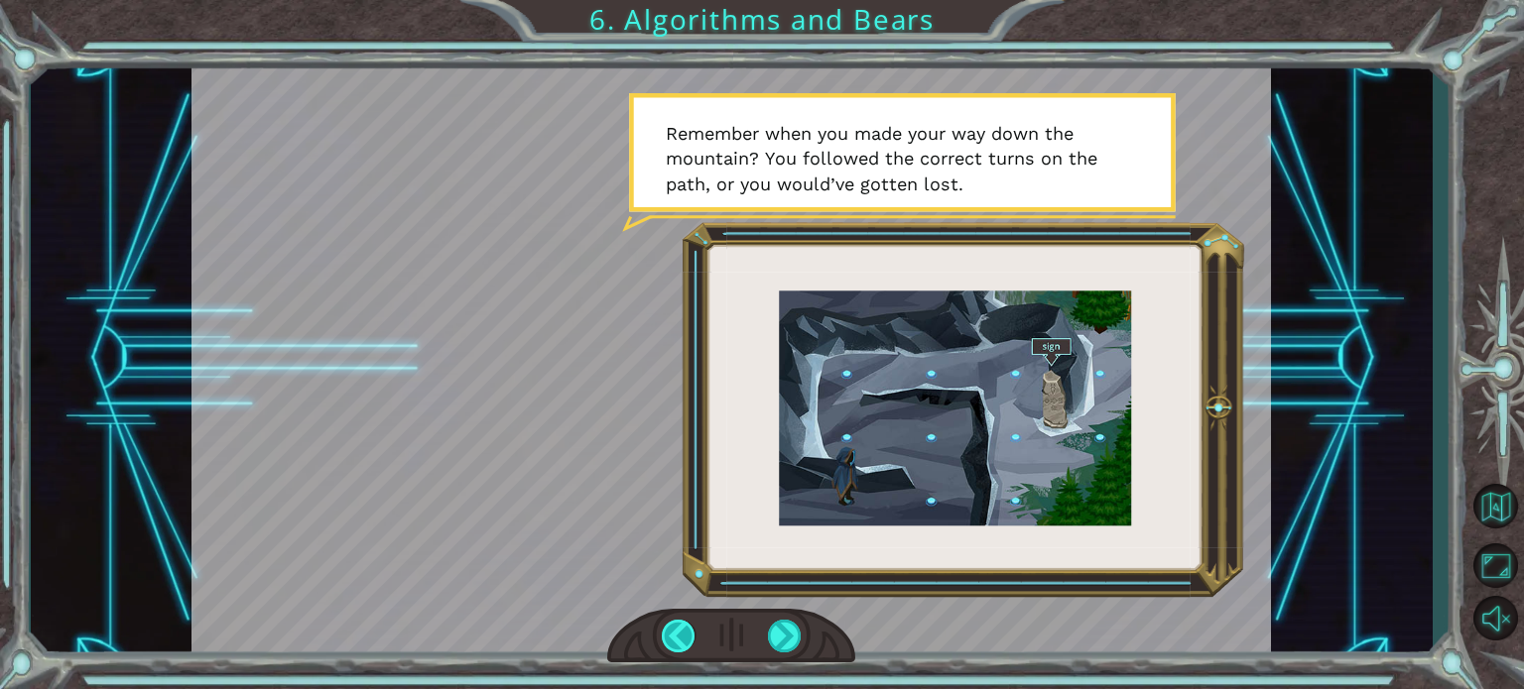
click at [681, 634] on div at bounding box center [679, 636] width 34 height 33
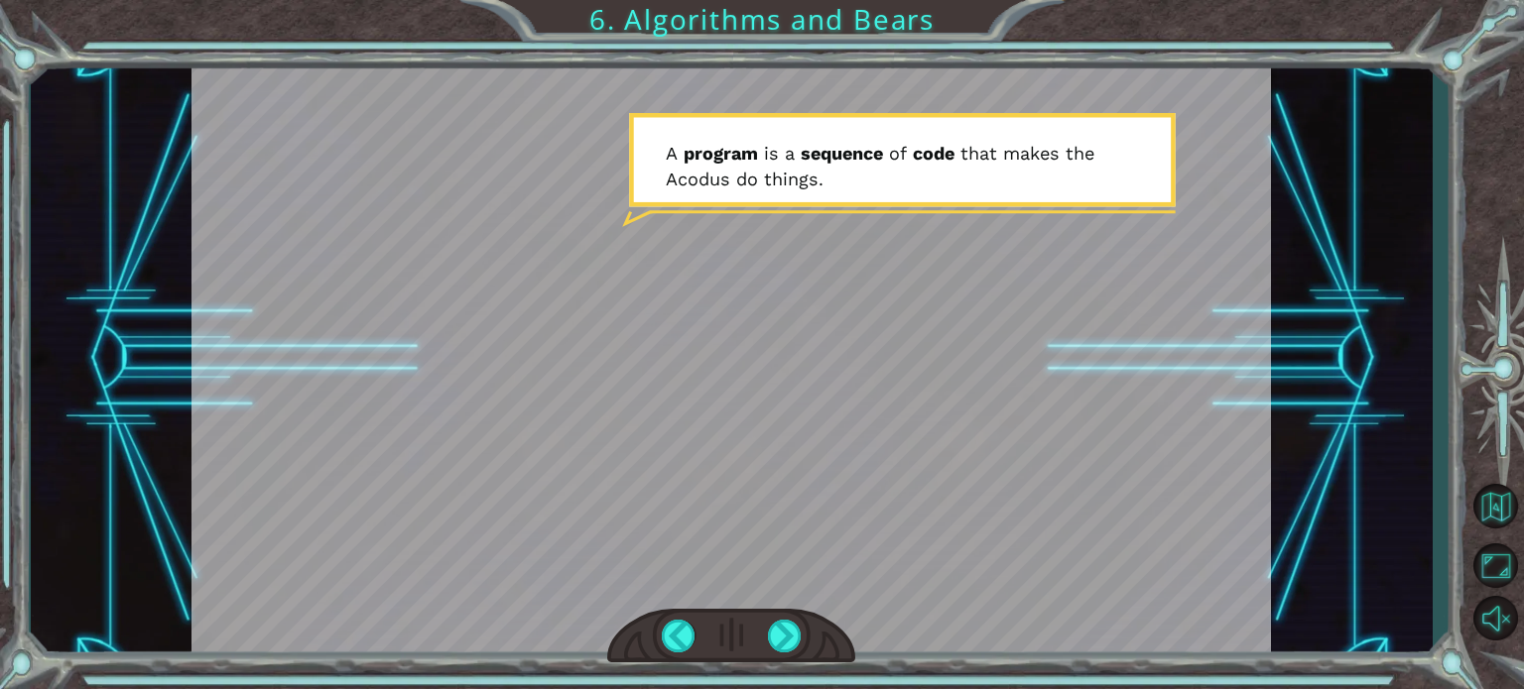
click at [1063, 160] on div at bounding box center [730, 359] width 1079 height 607
